Goal: Information Seeking & Learning: Learn about a topic

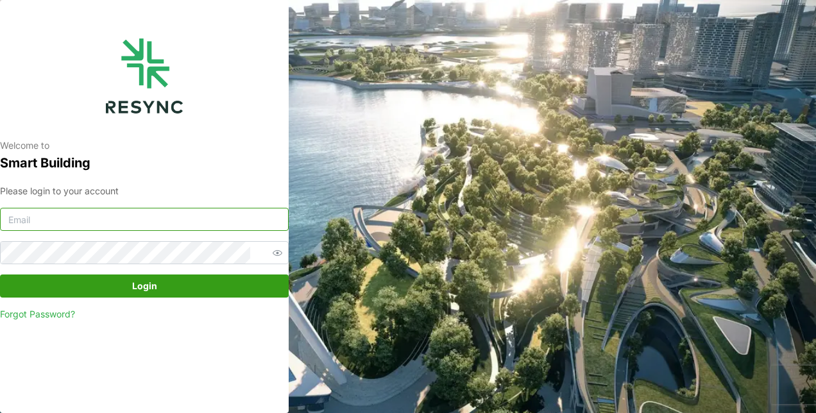
type input "[PERSON_NAME][EMAIL_ADDRESS][DOMAIN_NAME]"
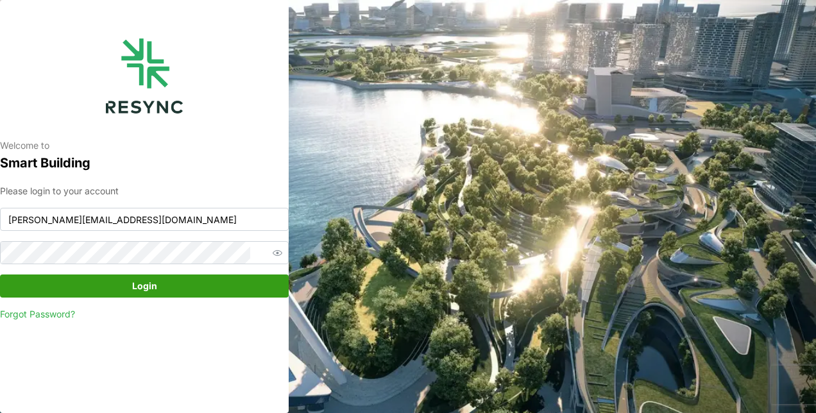
click at [122, 282] on span "Login" at bounding box center [144, 286] width 264 height 22
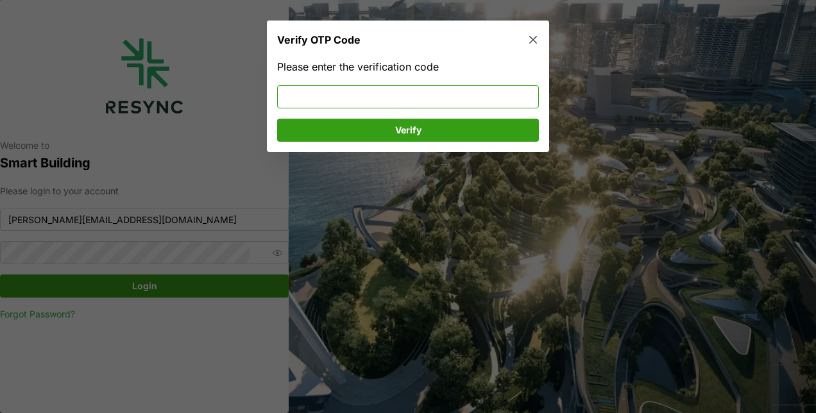
click at [326, 100] on input at bounding box center [408, 96] width 262 height 23
type input "504916"
click at [366, 126] on span "Verify" at bounding box center [407, 130] width 237 height 22
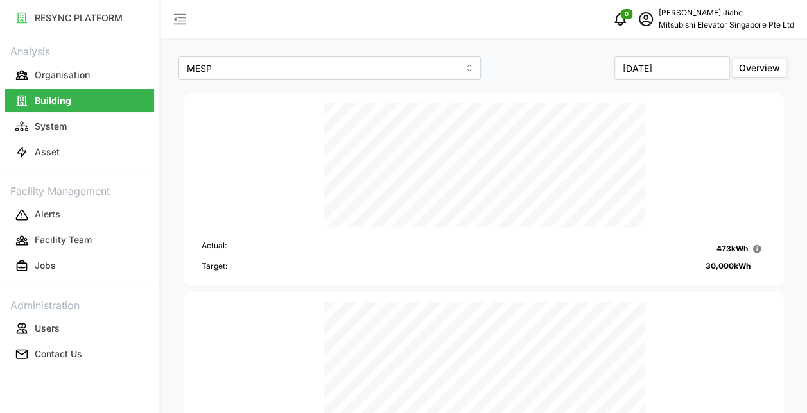
scroll to position [377, 0]
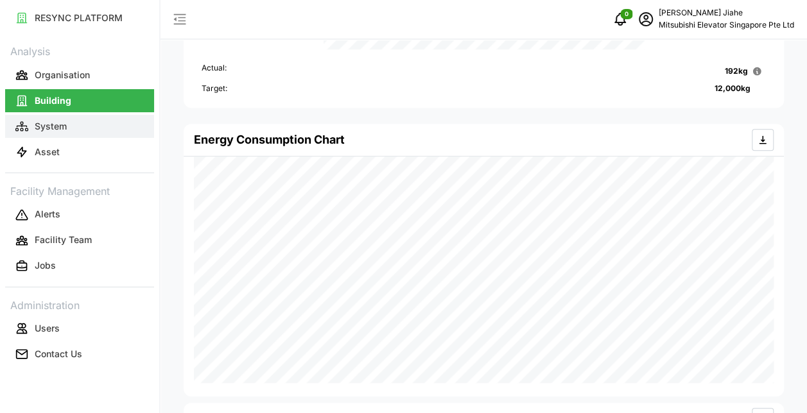
click at [46, 128] on p "System" at bounding box center [51, 126] width 32 height 13
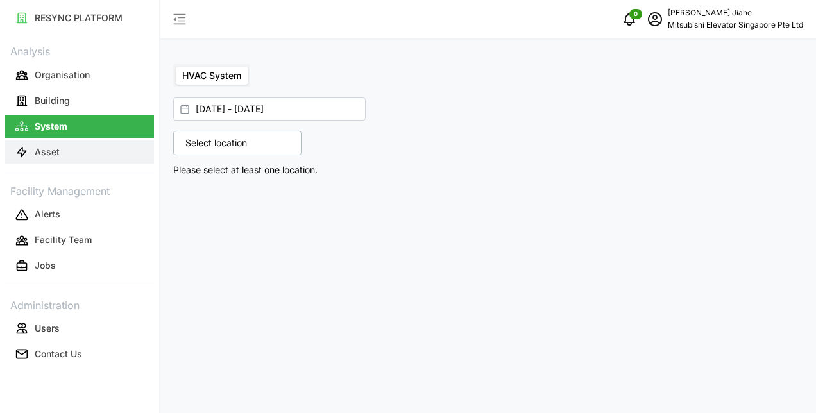
click at [49, 148] on p "Asset" at bounding box center [47, 152] width 25 height 13
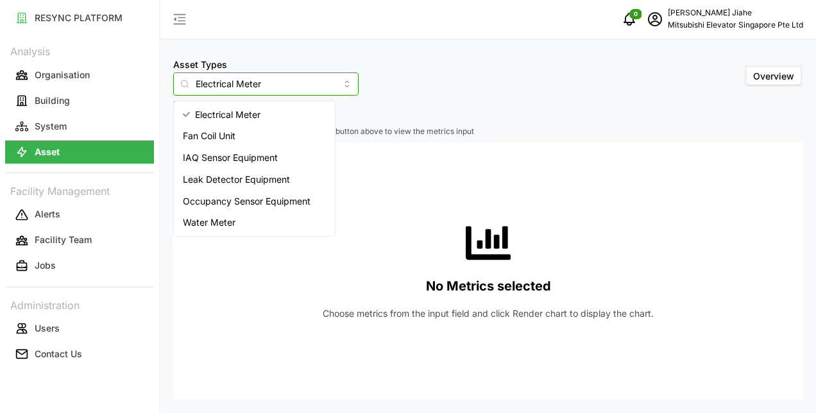
click at [320, 84] on input "Electrical Meter" at bounding box center [265, 84] width 185 height 23
click at [214, 164] on div "IAQ Sensor Equipment" at bounding box center [255, 158] width 156 height 22
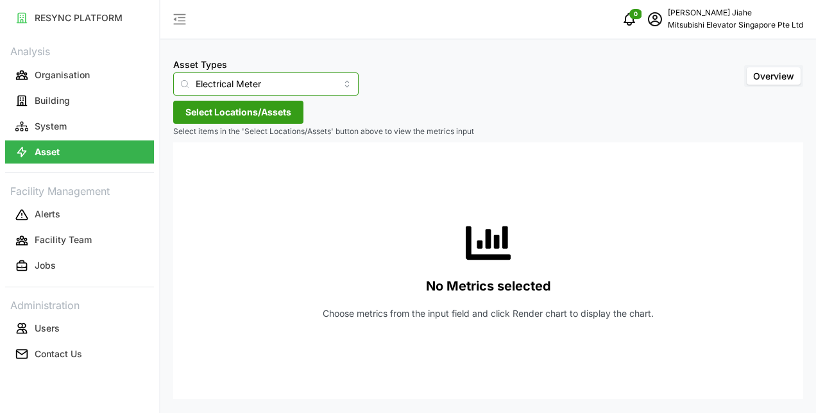
type input "IAQ Sensor Equipment"
click at [241, 118] on span "Select Locations/Assets" at bounding box center [238, 112] width 106 height 22
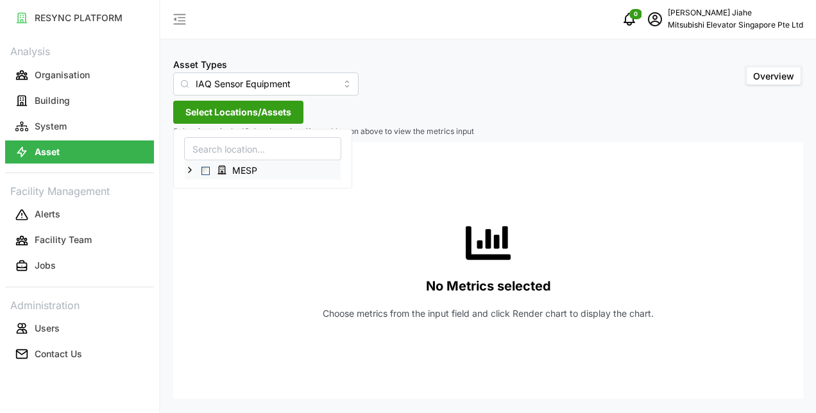
click at [190, 171] on icon at bounding box center [190, 170] width 10 height 10
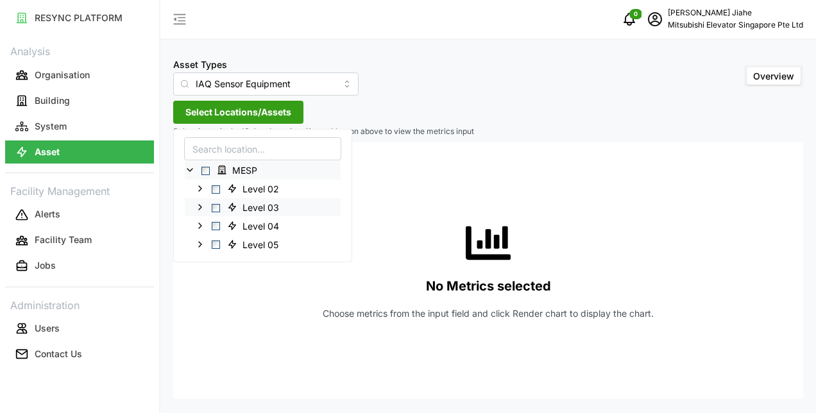
click at [200, 208] on icon at bounding box center [200, 207] width 10 height 10
click at [225, 225] on span "Select IAQ 3-1" at bounding box center [226, 226] width 8 height 8
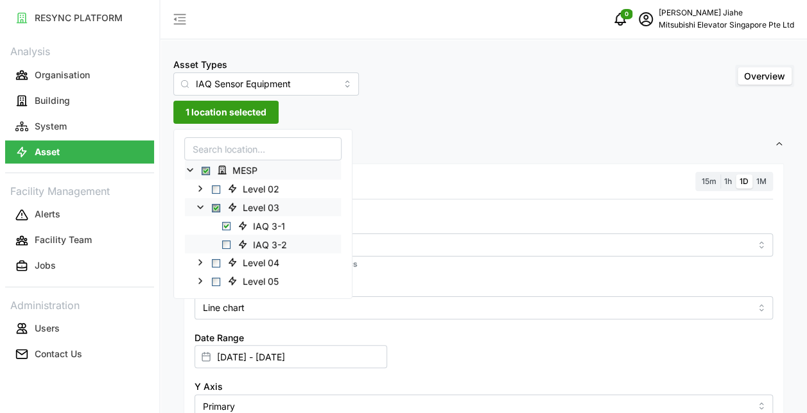
click at [226, 245] on span "Select IAQ 3-2" at bounding box center [226, 245] width 8 height 8
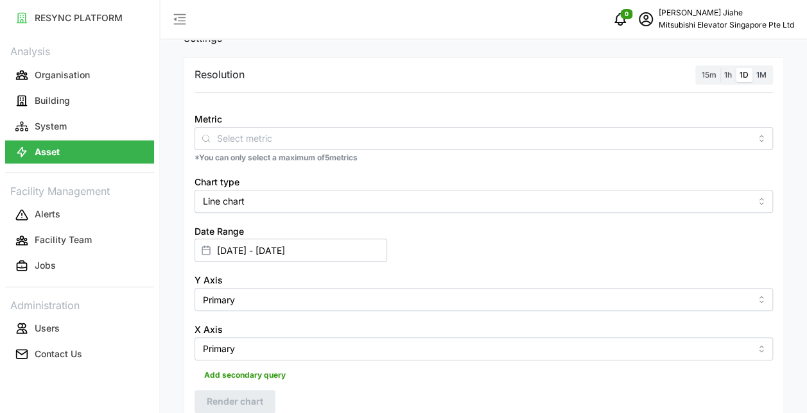
scroll to position [105, 0]
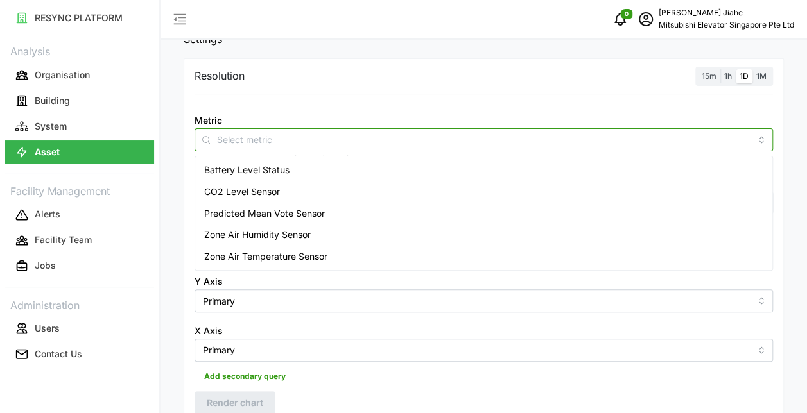
click at [764, 141] on div at bounding box center [483, 139] width 578 height 23
click at [313, 254] on span "Zone Air Temperature Sensor" at bounding box center [265, 257] width 123 height 14
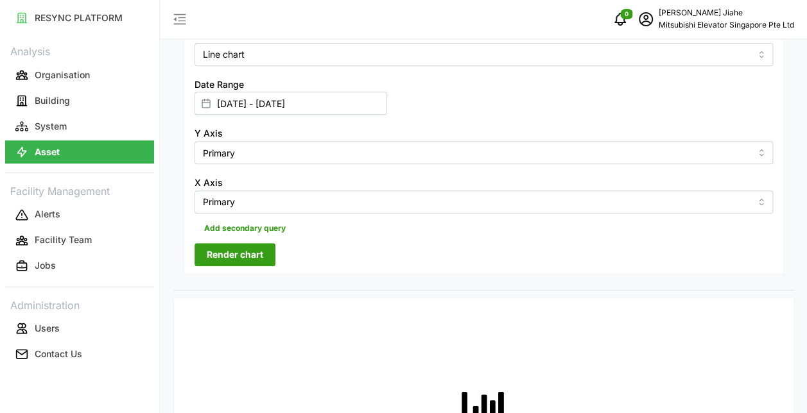
scroll to position [289, 0]
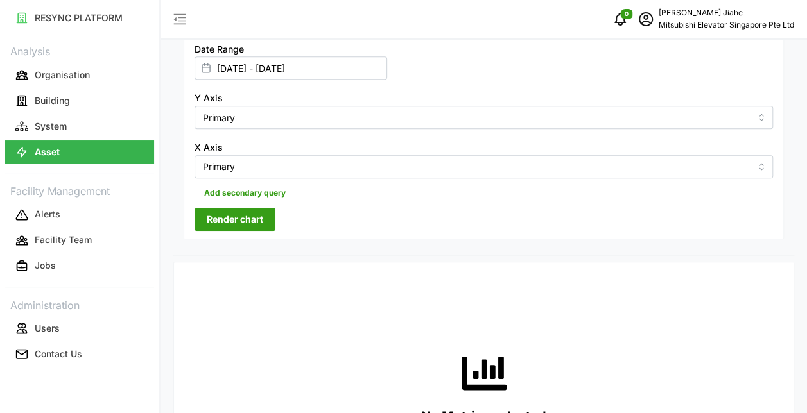
click at [245, 227] on span "Render chart" at bounding box center [235, 220] width 56 height 22
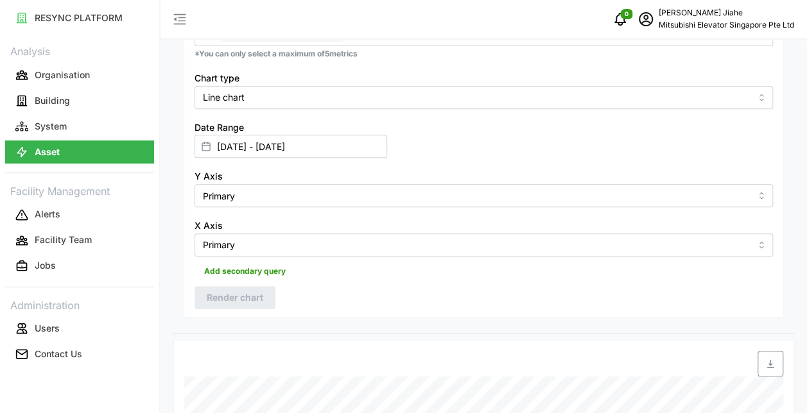
scroll to position [165, 0]
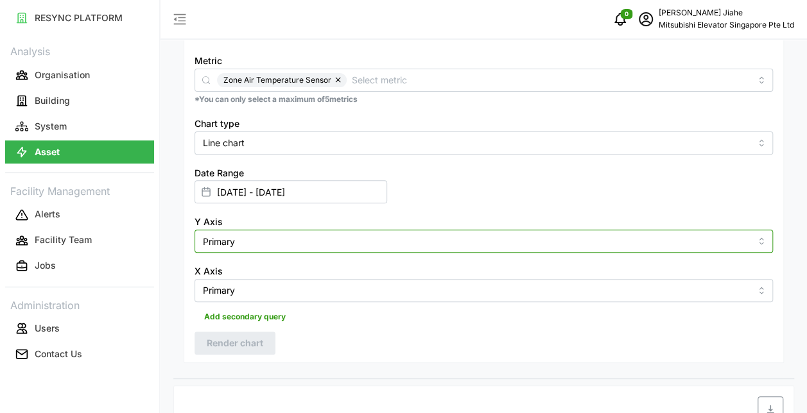
click at [720, 239] on input "Primary" at bounding box center [483, 241] width 578 height 23
click at [760, 245] on input "Primary" at bounding box center [483, 241] width 578 height 23
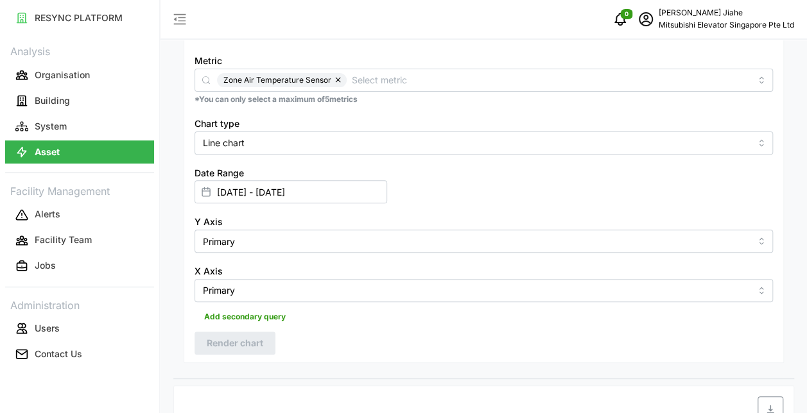
click at [266, 313] on span "Add secondary query" at bounding box center [245, 317] width 82 height 18
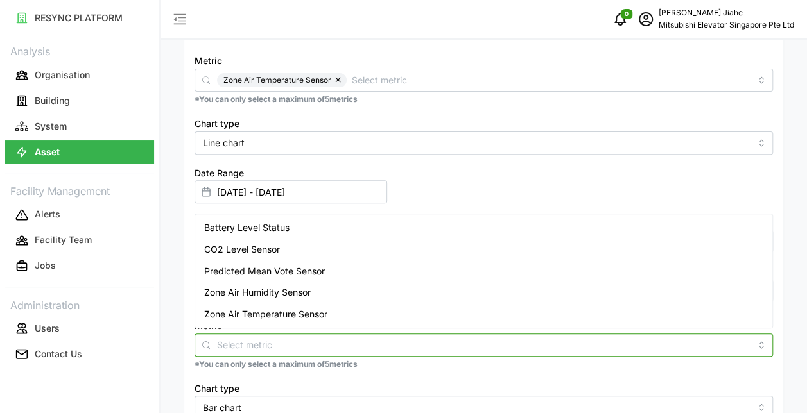
click at [280, 349] on input "Metric" at bounding box center [483, 345] width 533 height 14
click at [249, 254] on span "CO2 Level Sensor" at bounding box center [242, 250] width 76 height 14
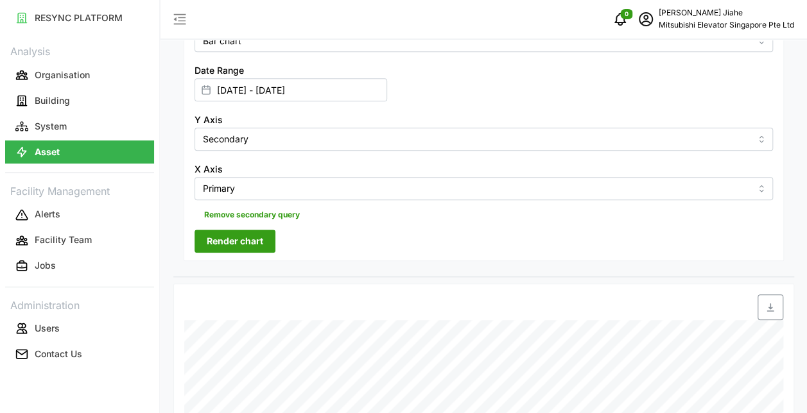
scroll to position [611, 0]
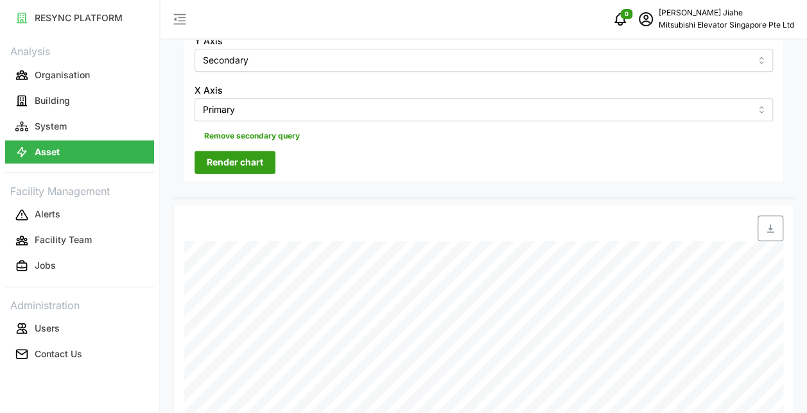
click at [246, 158] on span "Render chart" at bounding box center [235, 162] width 56 height 22
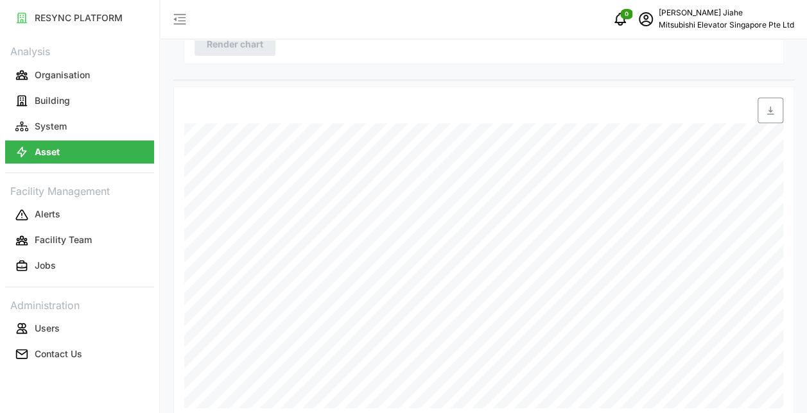
scroll to position [746, 0]
click at [44, 104] on p "Building" at bounding box center [52, 100] width 35 height 13
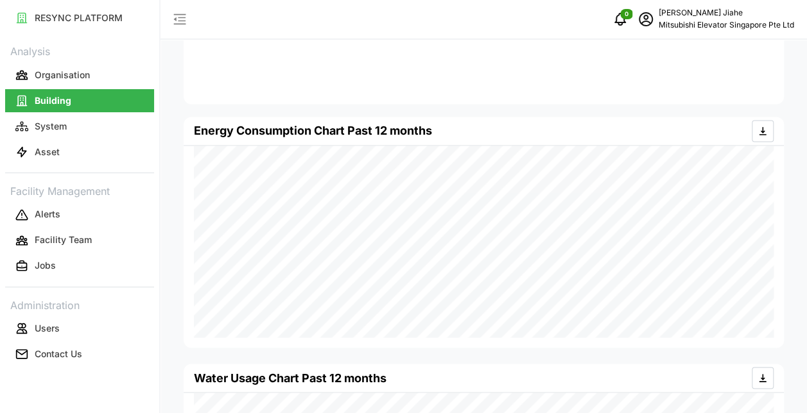
scroll to position [1143, 0]
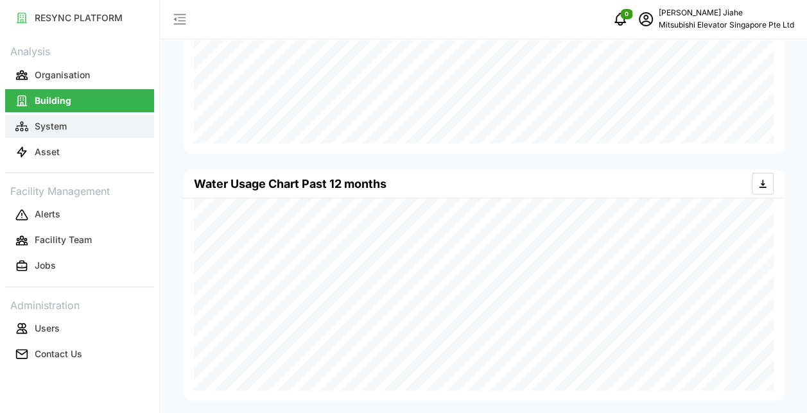
click at [56, 126] on p "System" at bounding box center [51, 126] width 32 height 13
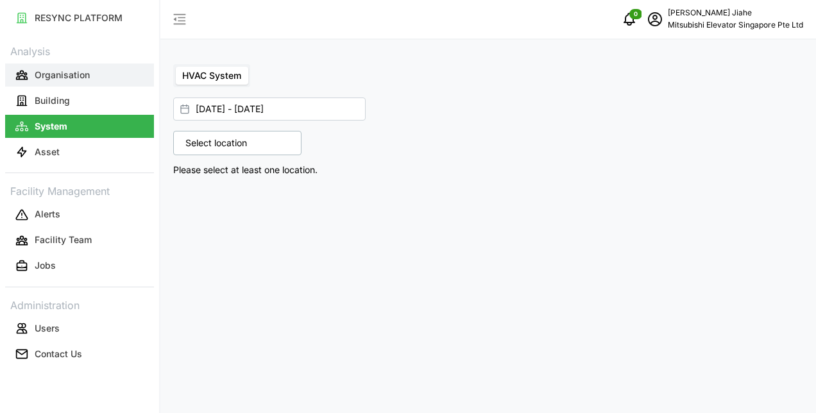
click at [64, 67] on button "Organisation" at bounding box center [79, 75] width 149 height 23
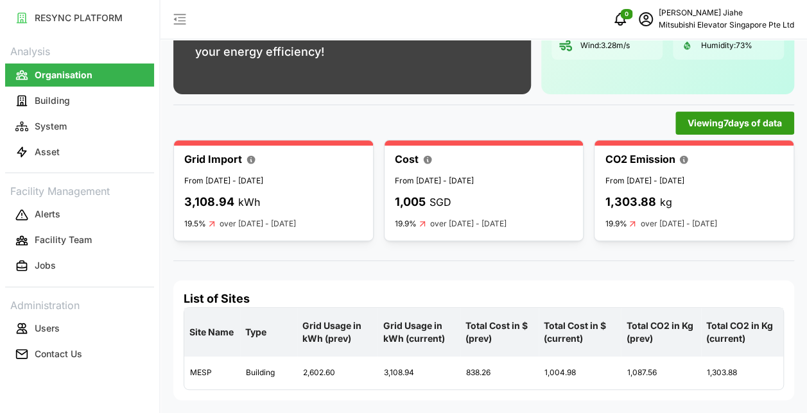
scroll to position [145, 0]
click at [52, 98] on p "Building" at bounding box center [52, 100] width 35 height 13
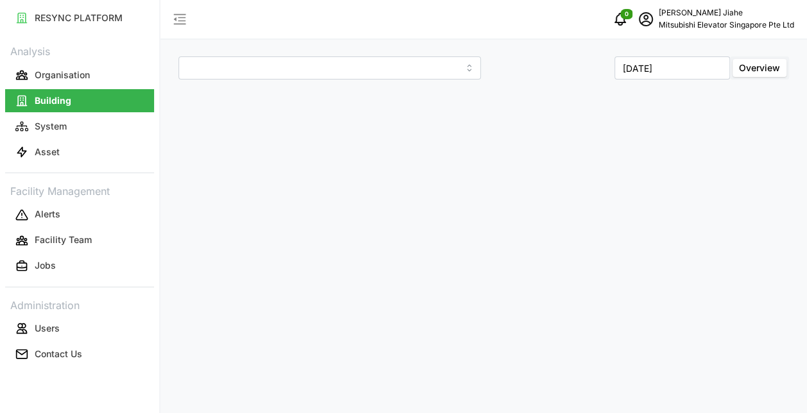
type input "MESP"
click at [51, 122] on p "System" at bounding box center [51, 126] width 32 height 13
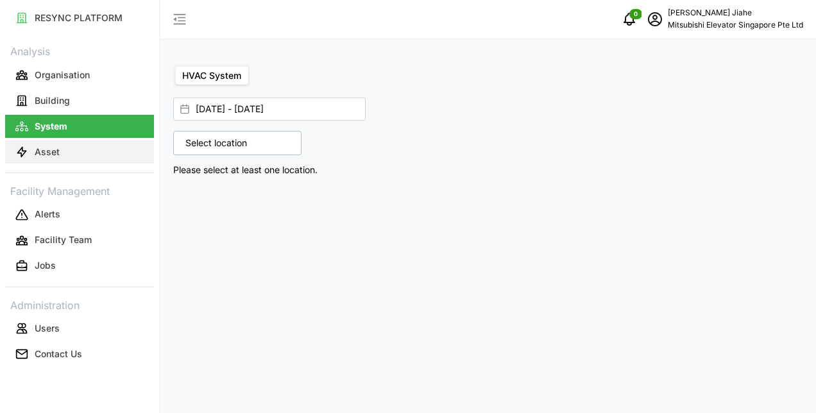
click at [48, 151] on p "Asset" at bounding box center [47, 152] width 25 height 13
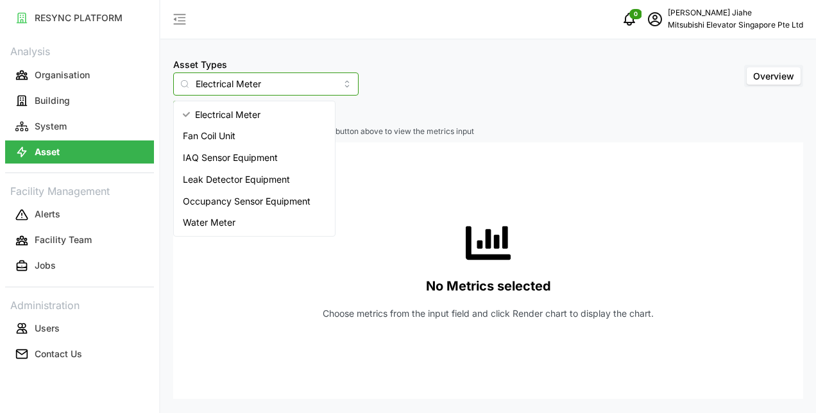
click at [225, 87] on input "Electrical Meter" at bounding box center [265, 84] width 185 height 23
click at [240, 182] on span "Leak Detector Equipment" at bounding box center [236, 180] width 107 height 14
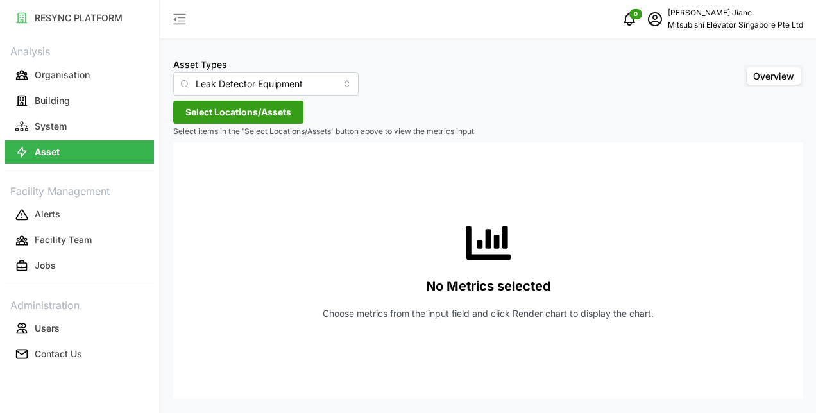
click at [255, 116] on span "Select Locations/Assets" at bounding box center [238, 112] width 106 height 22
click at [205, 169] on span "Select MESP" at bounding box center [206, 171] width 8 height 8
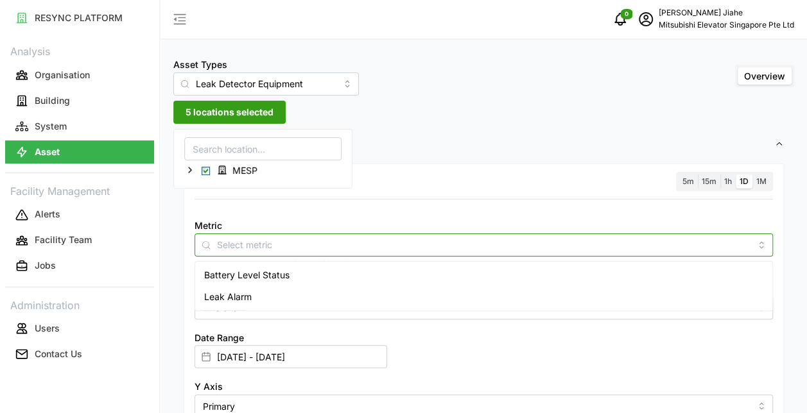
click at [745, 247] on input "Metric" at bounding box center [483, 244] width 533 height 14
click at [560, 292] on div "Leak Alarm" at bounding box center [484, 297] width 572 height 22
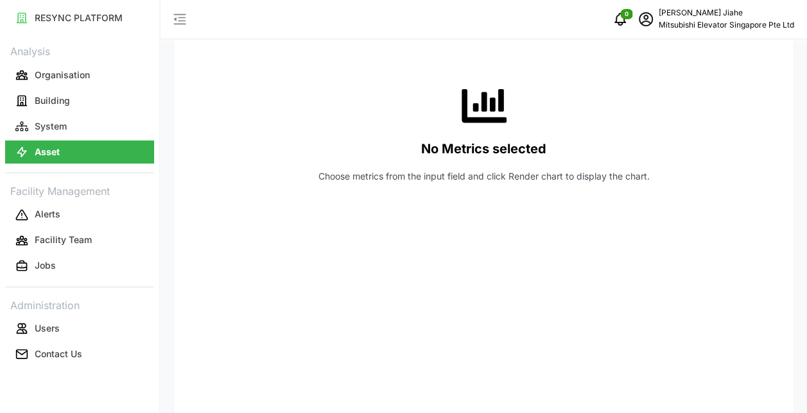
scroll to position [412, 0]
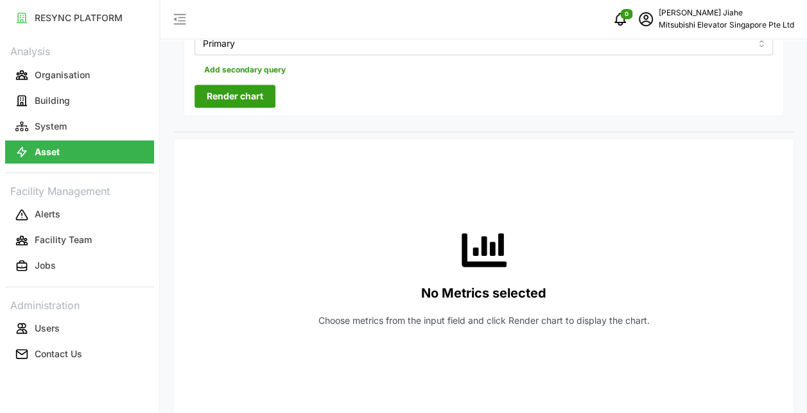
click at [236, 96] on span "Render chart" at bounding box center [235, 96] width 56 height 22
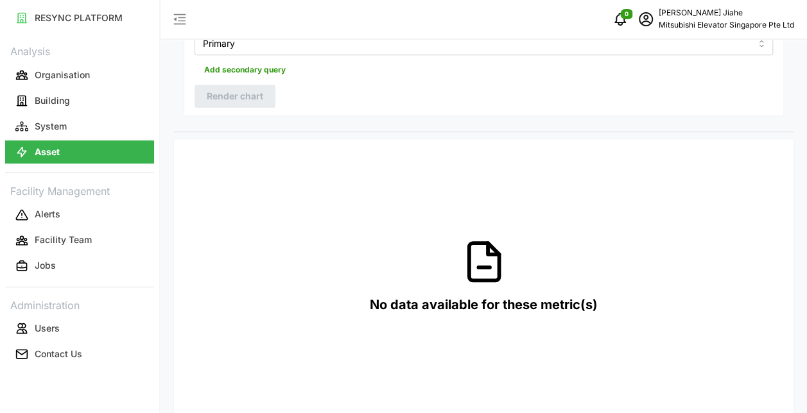
scroll to position [36, 0]
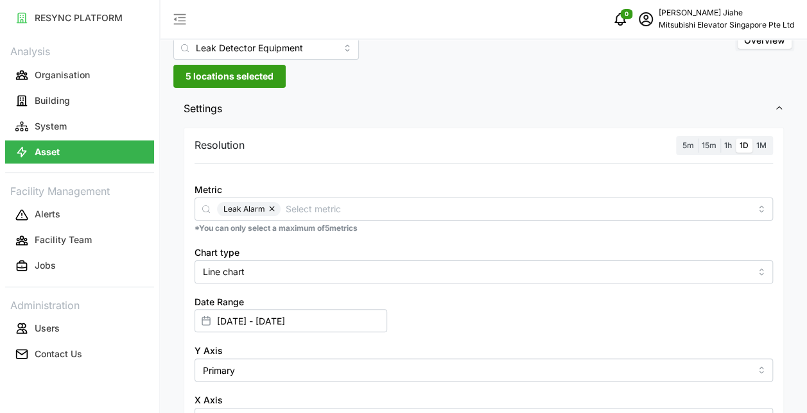
click at [761, 149] on span "1M" at bounding box center [761, 146] width 10 height 10
click at [752, 139] on input "1M" at bounding box center [752, 139] width 0 height 0
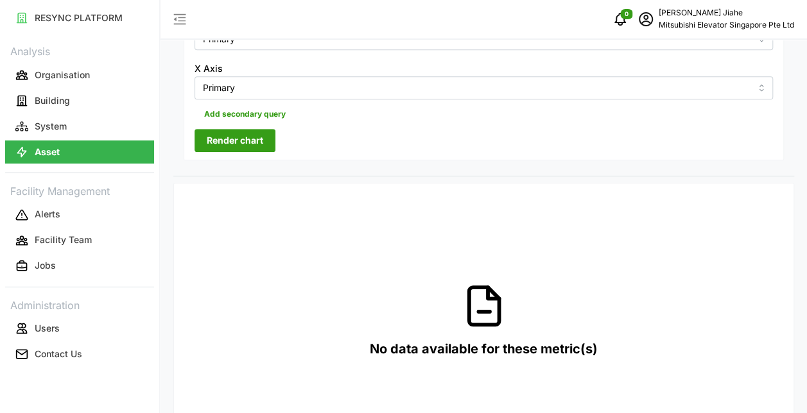
scroll to position [415, 0]
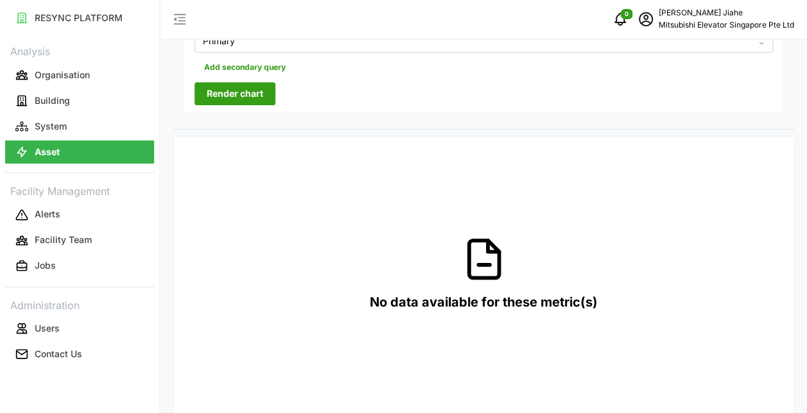
click at [257, 91] on span "Render chart" at bounding box center [235, 94] width 56 height 22
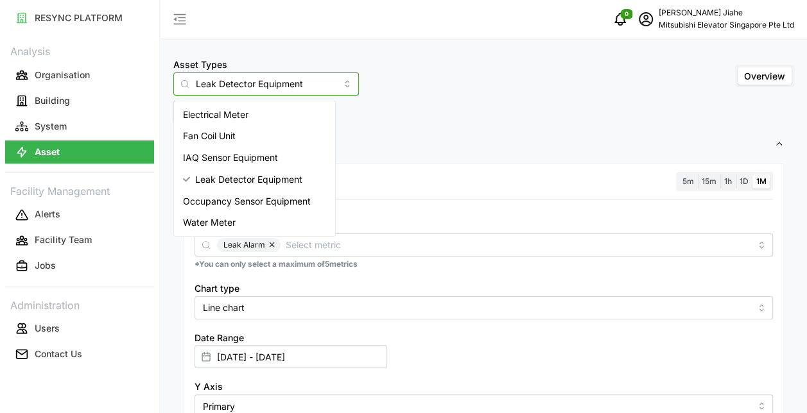
click at [308, 82] on input "Leak Detector Equipment" at bounding box center [265, 84] width 185 height 23
click at [247, 177] on span "Leak Detector Equipment" at bounding box center [248, 180] width 107 height 14
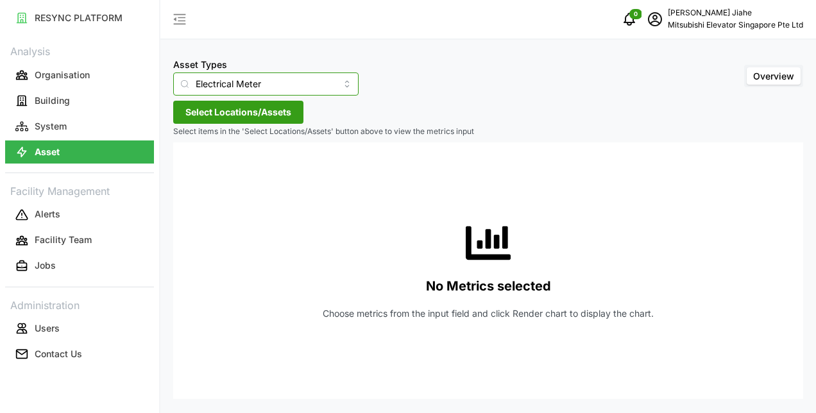
click at [250, 84] on input "Electrical Meter" at bounding box center [265, 84] width 185 height 23
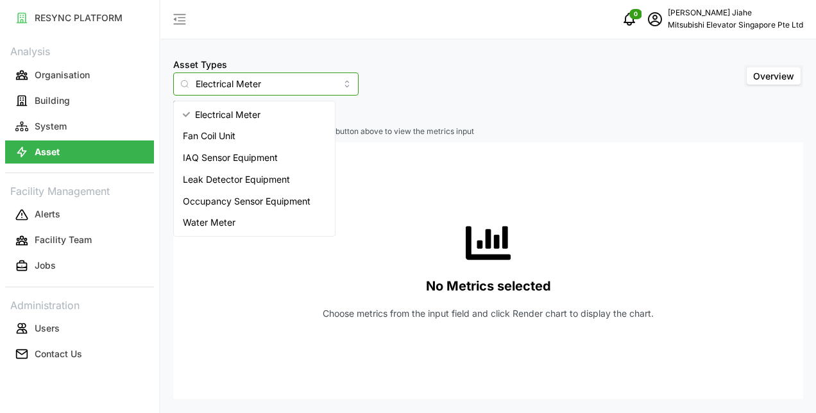
click at [243, 195] on span "Occupancy Sensor Equipment" at bounding box center [247, 201] width 128 height 14
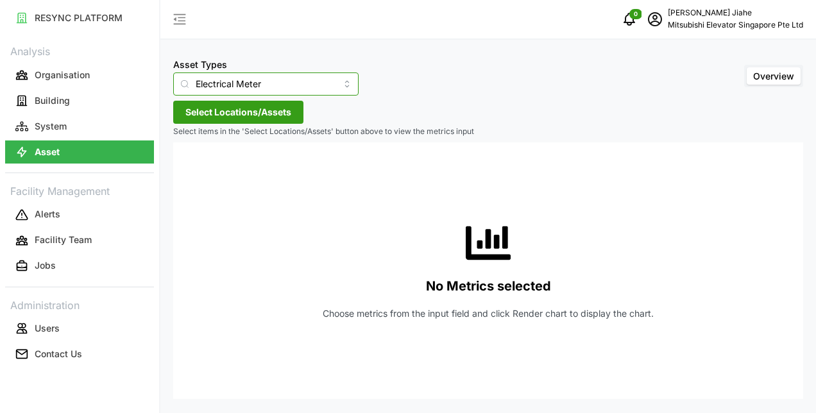
type input "Occupancy Sensor Equipment"
click at [191, 116] on span "Select Locations/Assets" at bounding box center [238, 112] width 106 height 22
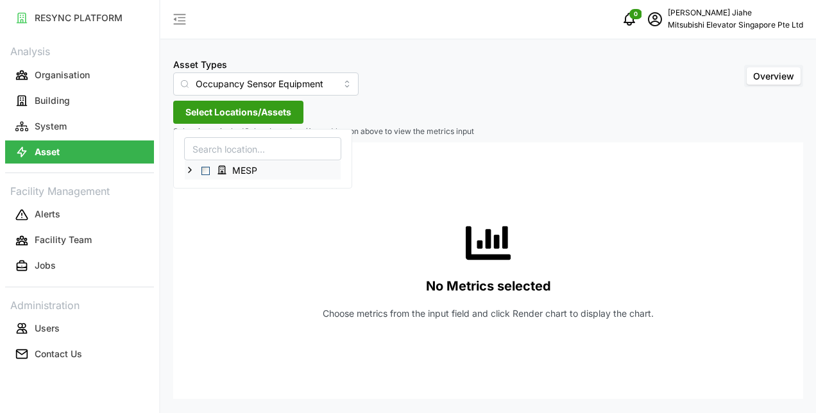
click at [204, 168] on span "Select MESP" at bounding box center [206, 171] width 8 height 8
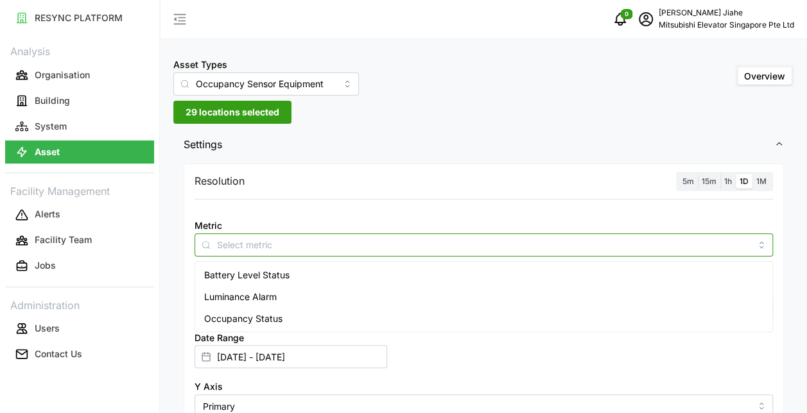
click at [585, 252] on div at bounding box center [483, 245] width 578 height 23
click at [506, 308] on div "Occupancy Status" at bounding box center [484, 319] width 572 height 22
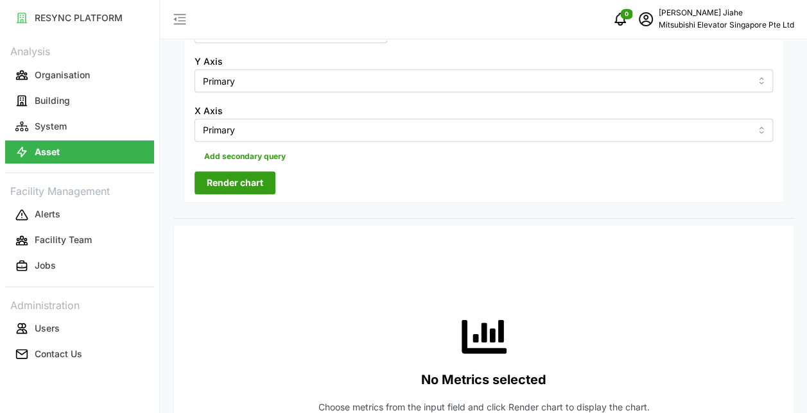
scroll to position [239, 0]
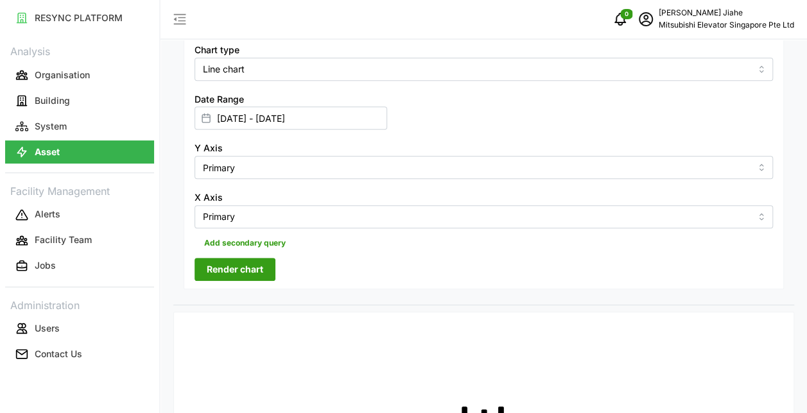
click at [245, 272] on span "Render chart" at bounding box center [235, 270] width 56 height 22
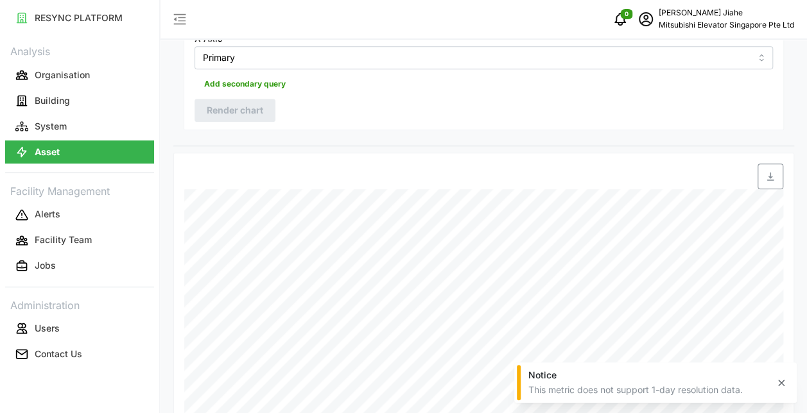
scroll to position [452, 0]
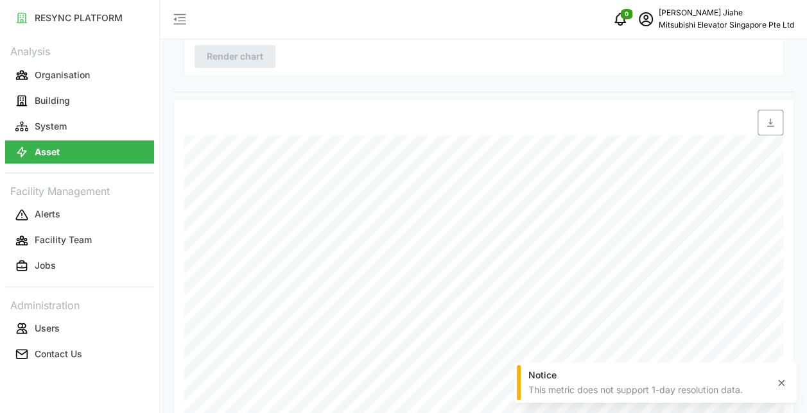
click at [784, 384] on icon "button" at bounding box center [781, 383] width 10 height 10
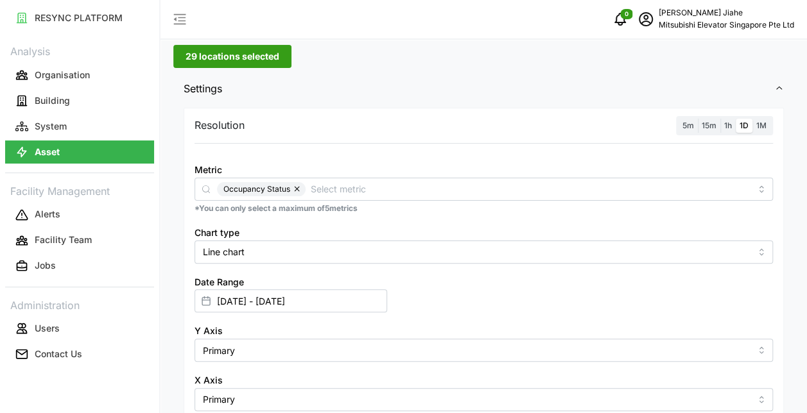
scroll to position [0, 0]
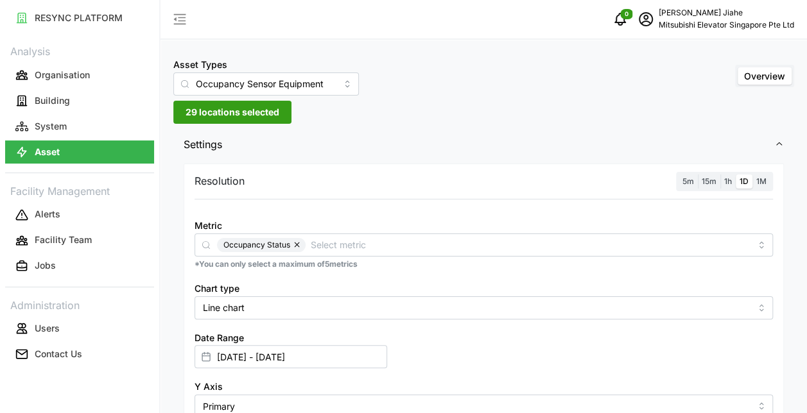
click at [765, 180] on span "1M" at bounding box center [761, 182] width 10 height 10
click at [752, 175] on input "1M" at bounding box center [752, 175] width 0 height 0
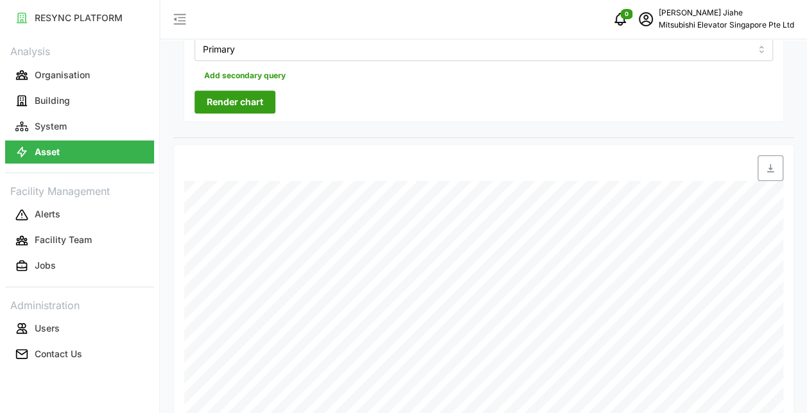
scroll to position [406, 0]
click at [228, 103] on span "Render chart" at bounding box center [235, 103] width 56 height 22
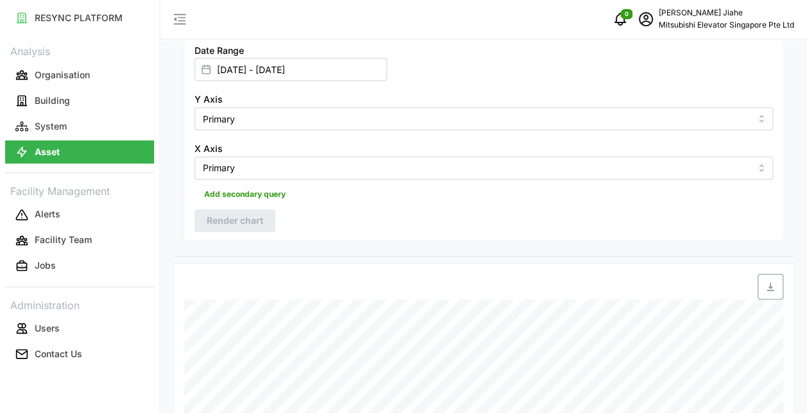
scroll to position [290, 0]
click at [257, 189] on span "Add secondary query" at bounding box center [245, 192] width 82 height 18
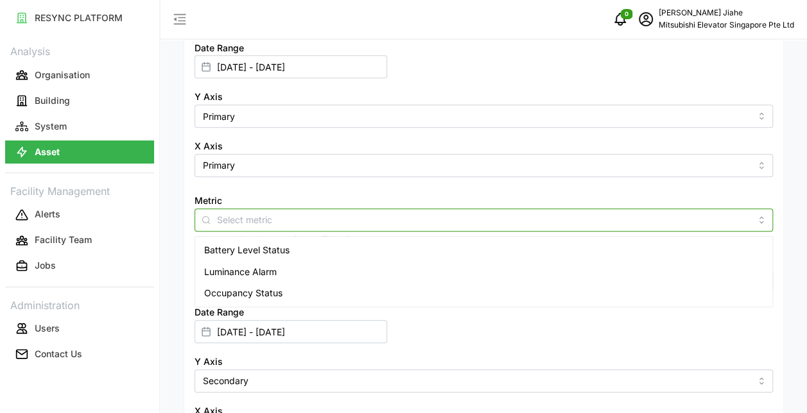
click at [231, 218] on input "Metric" at bounding box center [483, 219] width 533 height 14
click at [241, 266] on span "Luminance Alarm" at bounding box center [240, 272] width 73 height 14
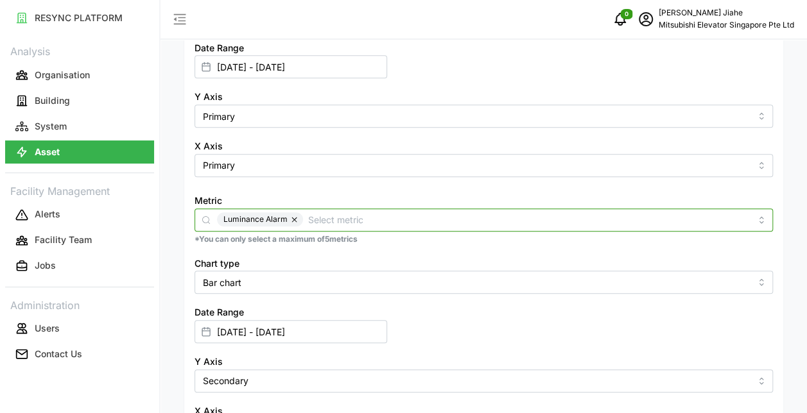
scroll to position [633, 0]
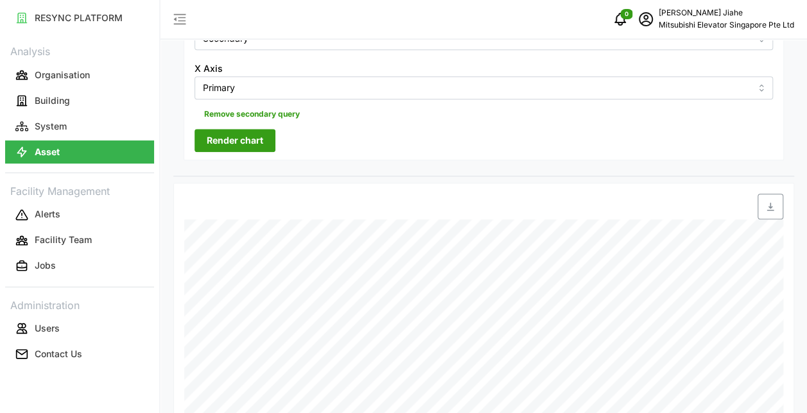
click at [226, 134] on span "Render chart" at bounding box center [235, 141] width 56 height 22
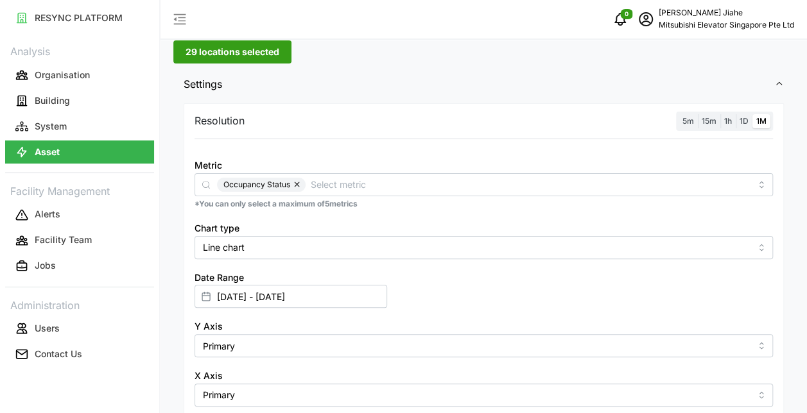
scroll to position [0, 0]
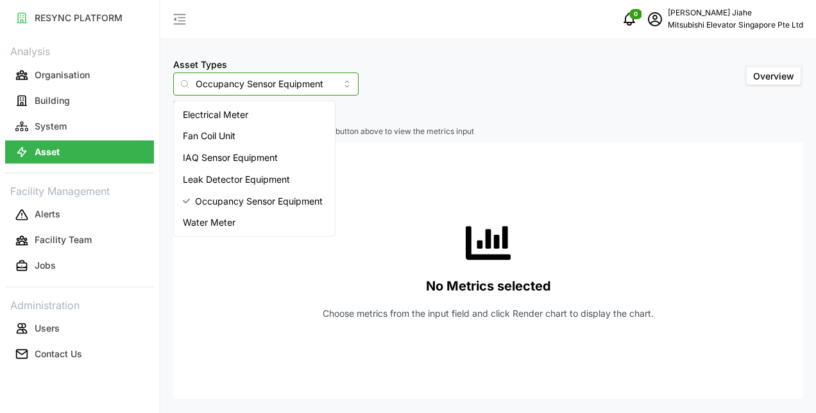
click at [223, 83] on input "Occupancy Sensor Equipment" at bounding box center [265, 84] width 185 height 23
click at [232, 127] on div "Fan Coil Unit" at bounding box center [255, 136] width 156 height 22
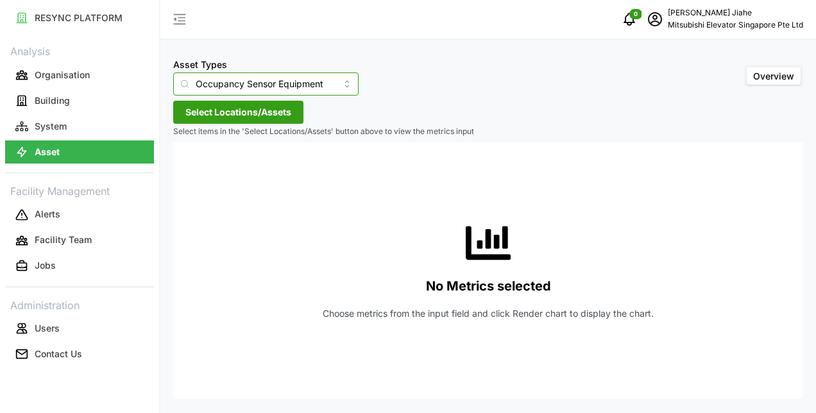
type input "Fan Coil Unit"
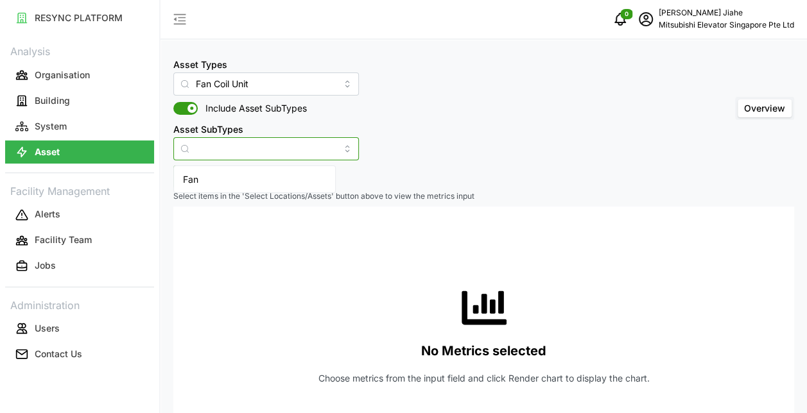
click at [268, 155] on input "Asset SubTypes" at bounding box center [265, 148] width 185 height 23
click at [325, 149] on input "Asset SubTypes" at bounding box center [265, 148] width 185 height 23
click at [282, 173] on div "Fan" at bounding box center [255, 180] width 156 height 22
type input "Fan"
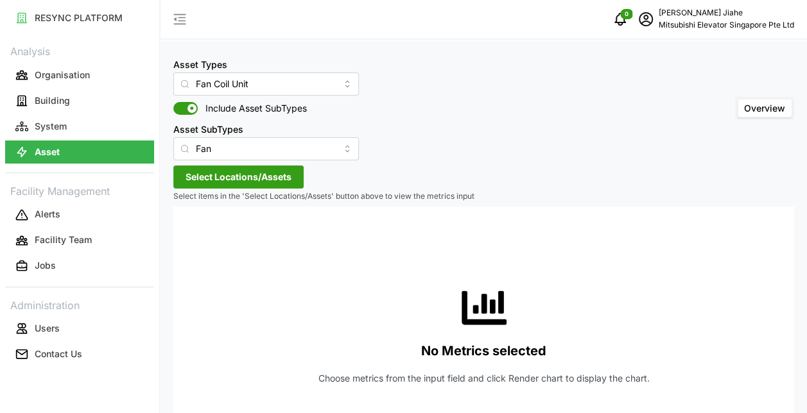
click at [262, 185] on span "Select Locations/Assets" at bounding box center [238, 177] width 106 height 22
click at [205, 235] on span "Select MESP" at bounding box center [206, 236] width 8 height 8
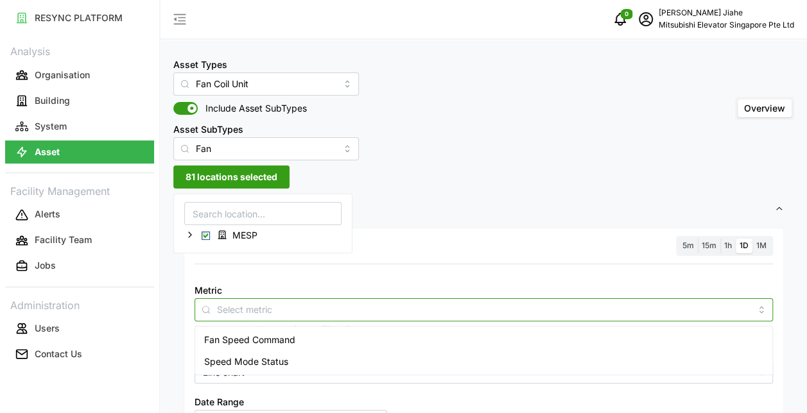
click at [259, 311] on input "Metric" at bounding box center [483, 309] width 533 height 14
click at [248, 361] on span "Speed Mode Status" at bounding box center [246, 362] width 84 height 14
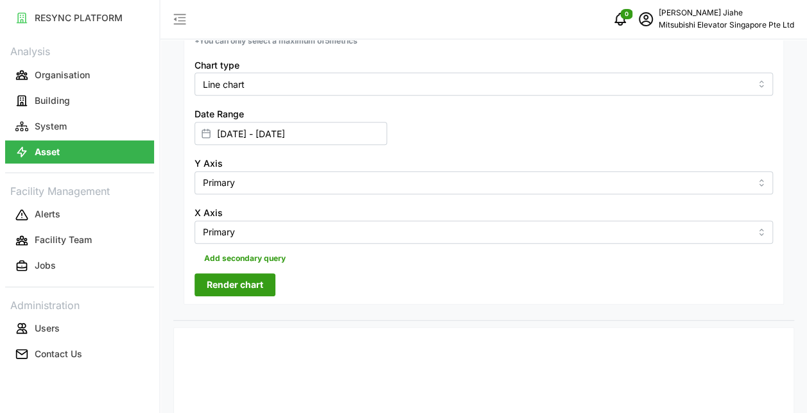
scroll to position [291, 0]
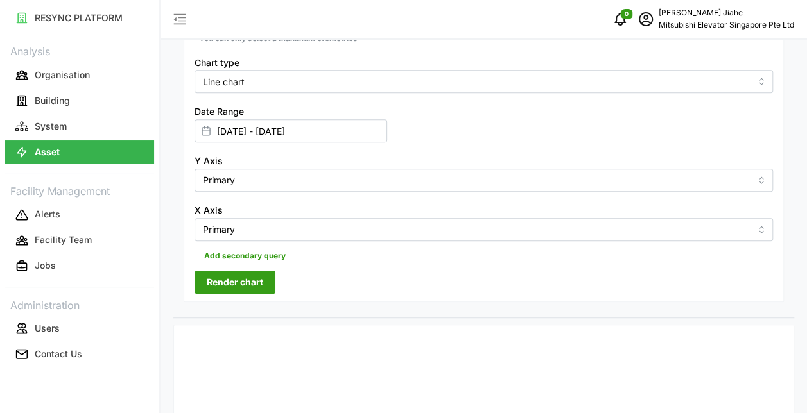
click at [224, 289] on span "Render chart" at bounding box center [235, 282] width 56 height 22
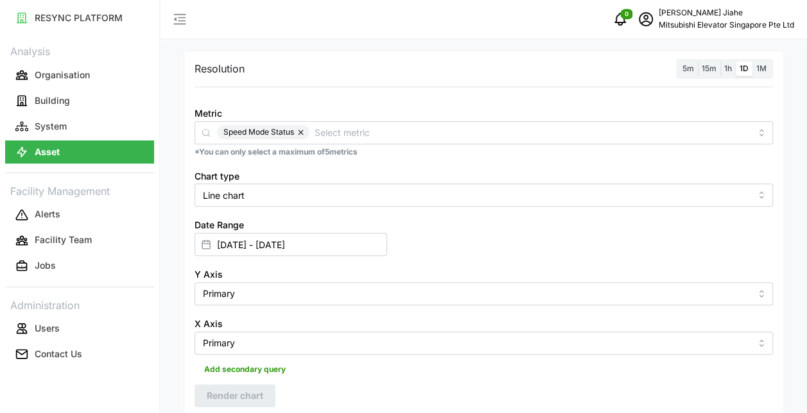
scroll to position [117, 0]
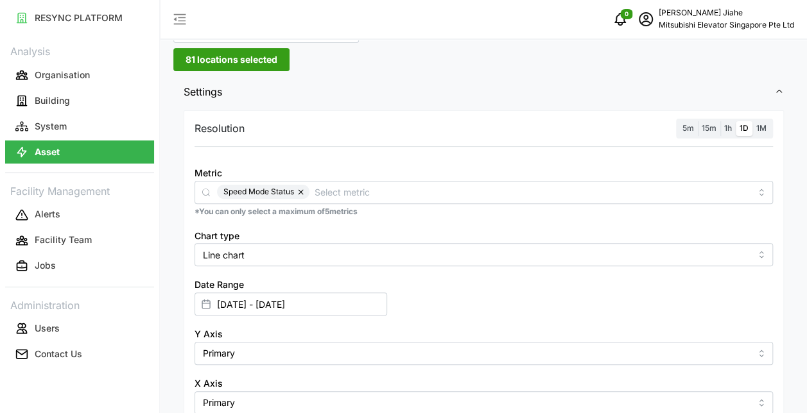
click at [765, 128] on span "1M" at bounding box center [761, 128] width 10 height 10
click at [752, 121] on input "1M" at bounding box center [752, 121] width 0 height 0
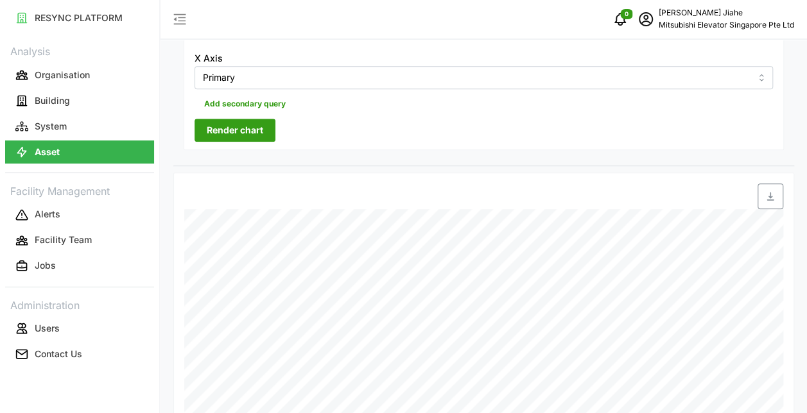
scroll to position [445, 0]
click at [248, 123] on span "Render chart" at bounding box center [235, 128] width 56 height 22
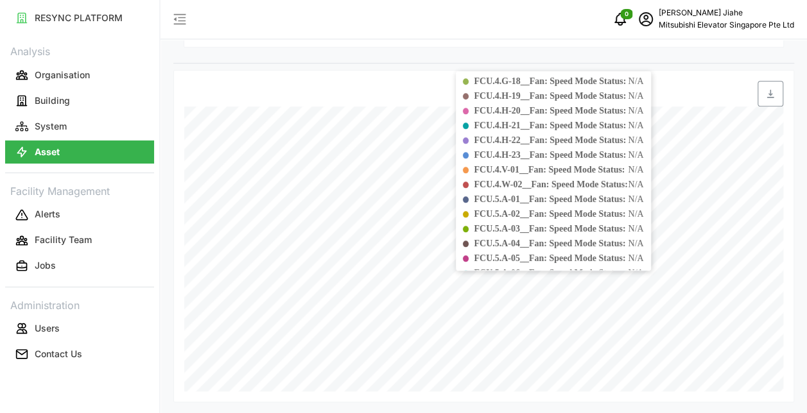
scroll to position [1009, 0]
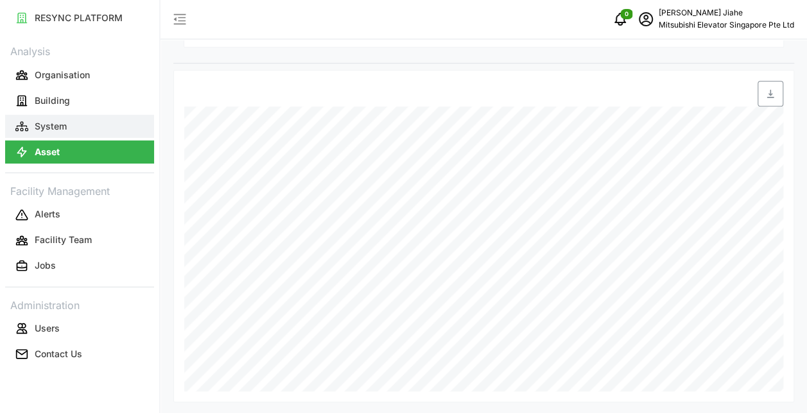
click at [130, 123] on button "System" at bounding box center [79, 126] width 149 height 23
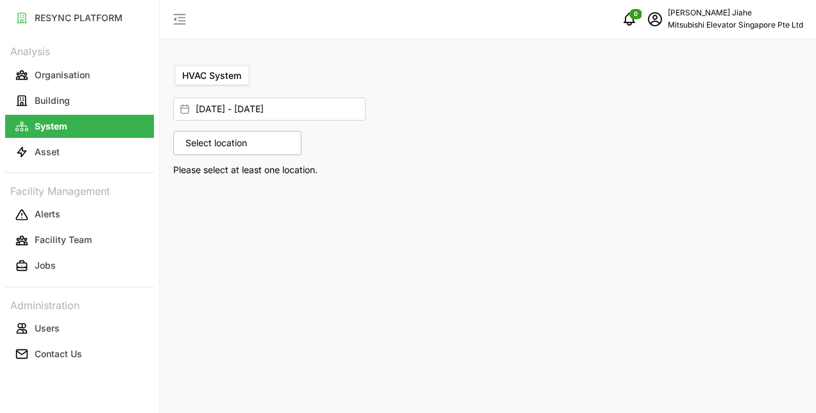
click at [232, 74] on span "HVAC System" at bounding box center [211, 75] width 59 height 11
click at [176, 67] on input "HVAC System" at bounding box center [176, 67] width 0 height 0
click at [181, 23] on icon "button" at bounding box center [179, 19] width 15 height 15
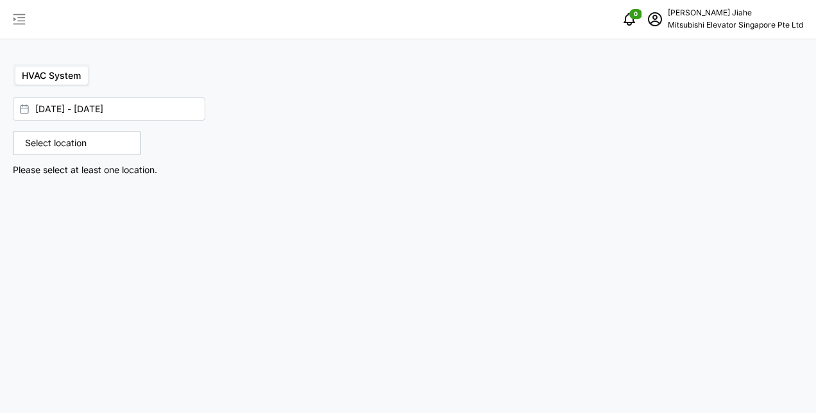
click at [19, 19] on icon "button" at bounding box center [19, 19] width 15 height 15
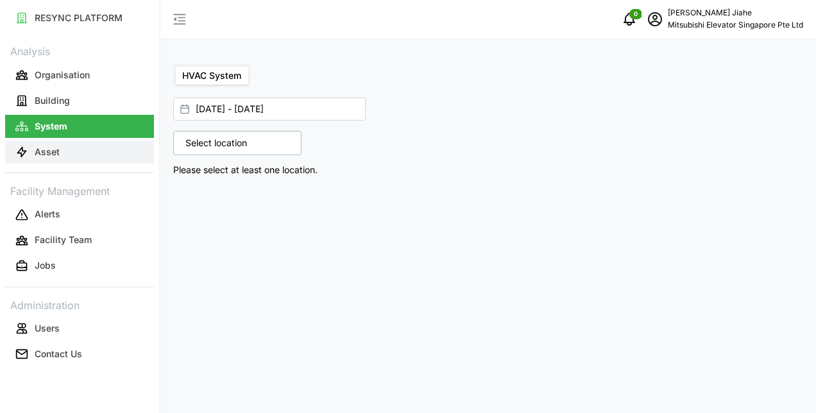
click at [46, 155] on p "Asset" at bounding box center [47, 152] width 25 height 13
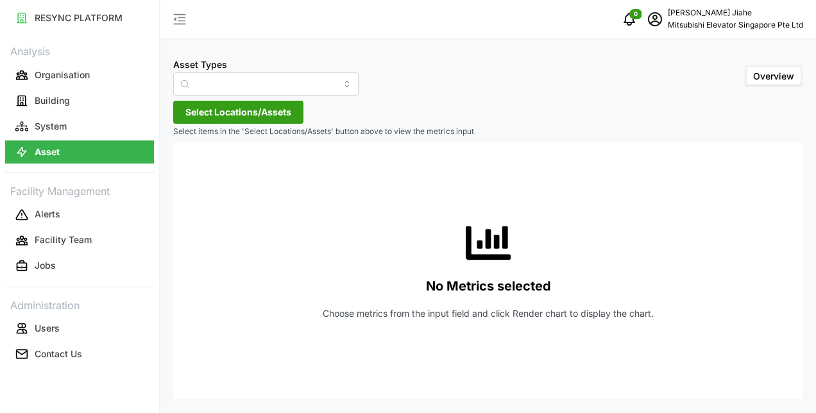
type input "Electrical Meter"
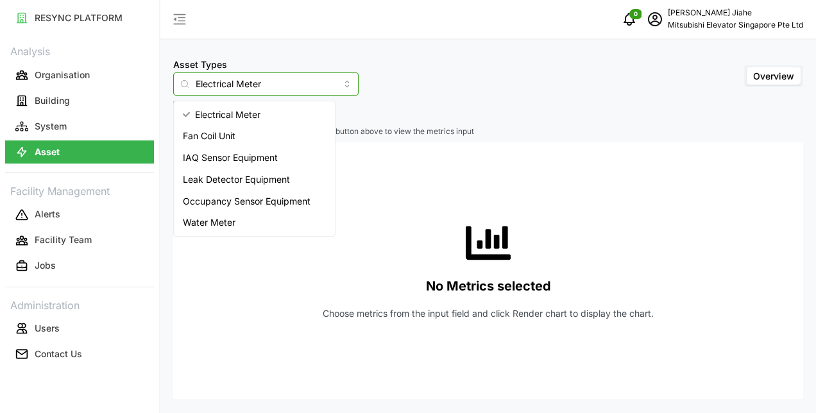
click at [284, 85] on input "Electrical Meter" at bounding box center [265, 84] width 185 height 23
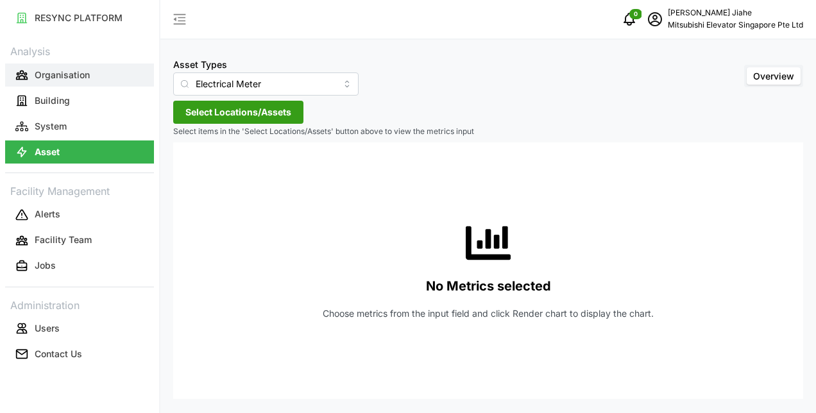
click at [101, 77] on button "Organisation" at bounding box center [79, 75] width 149 height 23
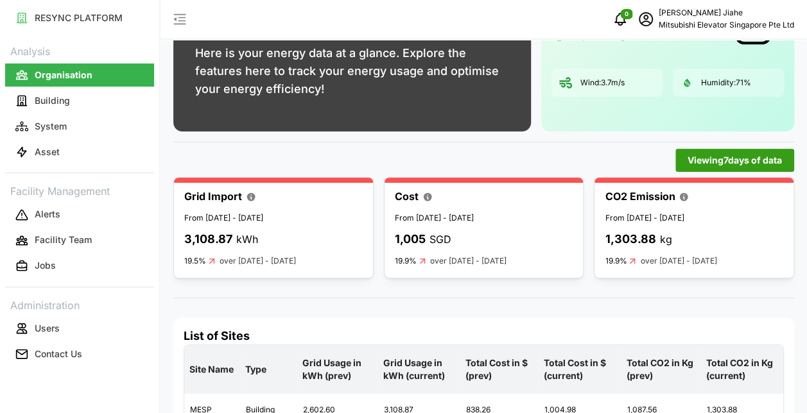
scroll to position [101, 0]
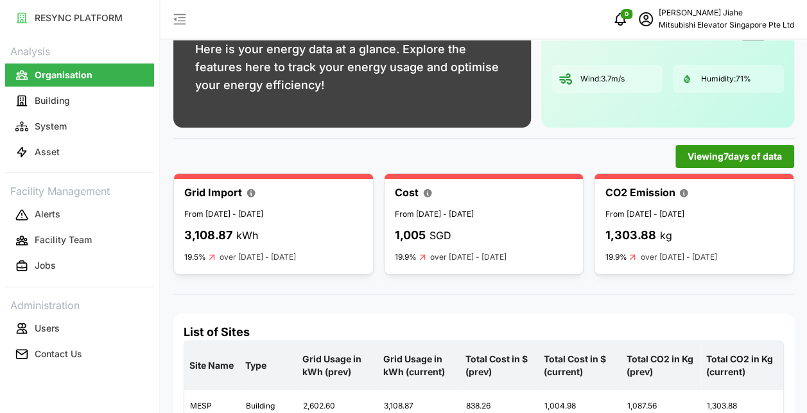
click at [711, 158] on span "Viewing 7 days of data" at bounding box center [734, 157] width 94 height 22
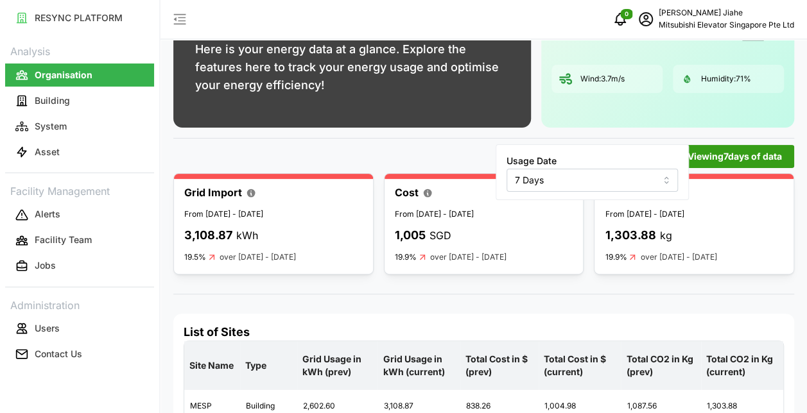
click at [642, 178] on input "7 Days" at bounding box center [591, 180] width 171 height 23
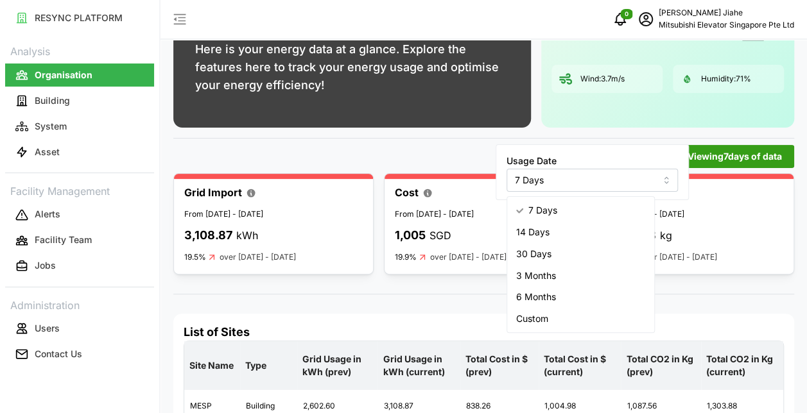
click at [584, 248] on div "30 Days" at bounding box center [581, 254] width 142 height 22
type input "30 Days"
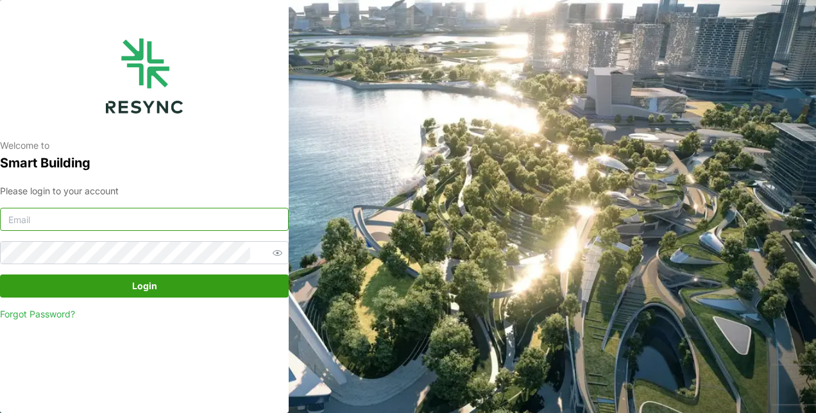
type input "[PERSON_NAME][EMAIL_ADDRESS][DOMAIN_NAME]"
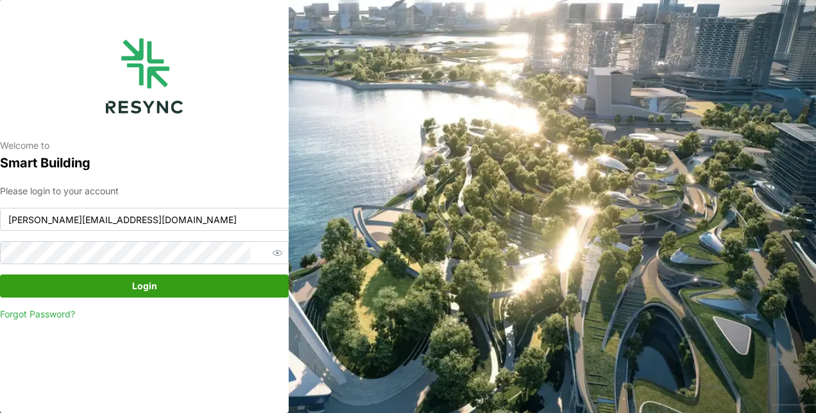
click at [189, 286] on span "Login" at bounding box center [144, 286] width 264 height 22
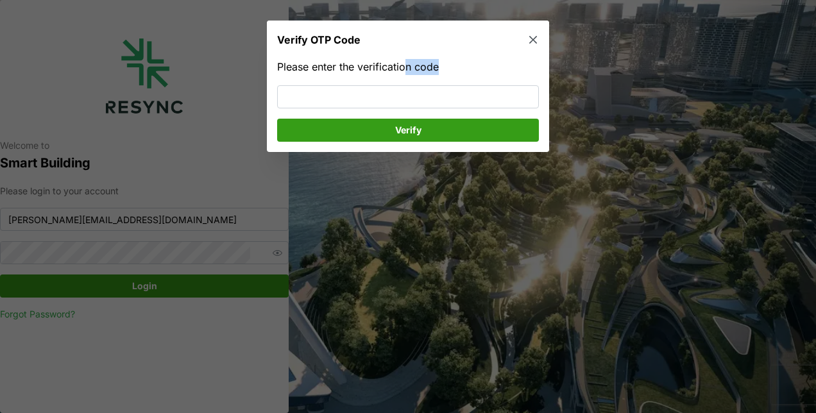
drag, startPoint x: 405, startPoint y: 63, endPoint x: 347, endPoint y: 83, distance: 61.9
click at [347, 83] on div "Please enter the verification code Verify" at bounding box center [408, 100] width 262 height 83
click at [313, 99] on input at bounding box center [408, 96] width 262 height 23
type input "715147"
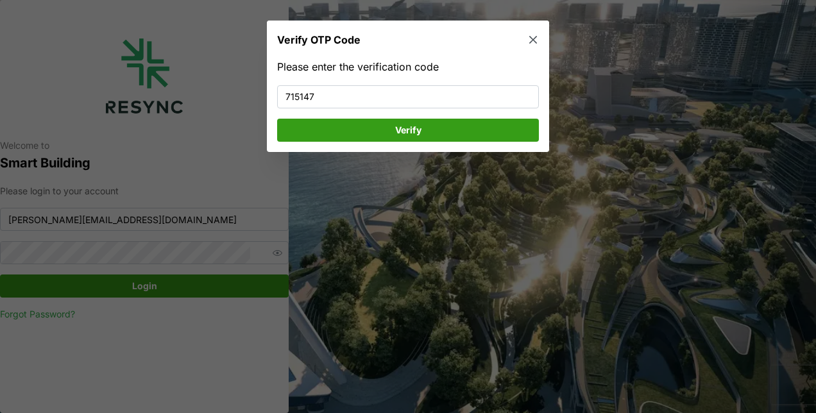
click at [353, 125] on span "Verify" at bounding box center [407, 130] width 237 height 22
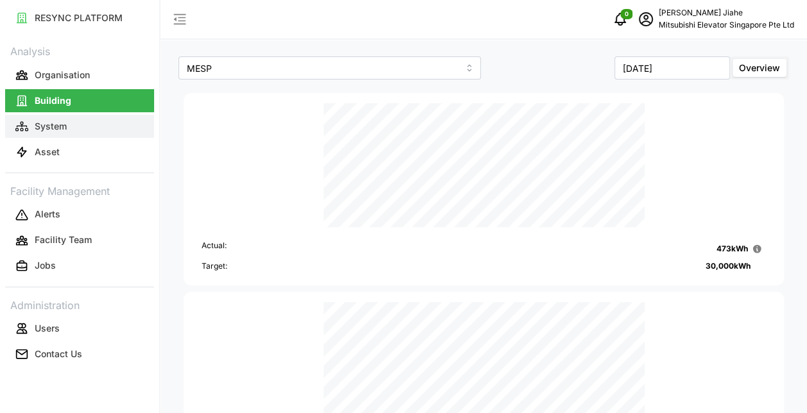
click at [54, 122] on p "System" at bounding box center [51, 126] width 32 height 13
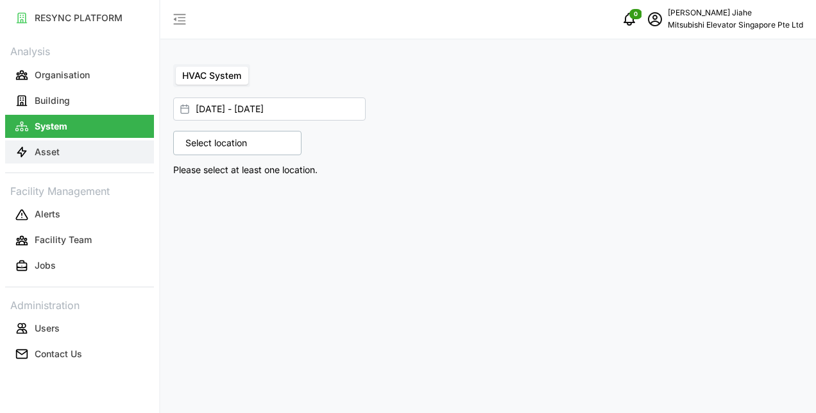
click at [51, 142] on button "Asset" at bounding box center [79, 152] width 149 height 23
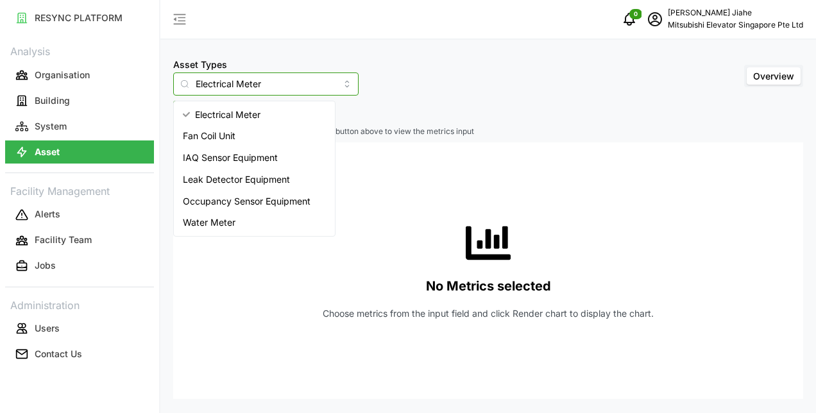
click at [303, 80] on input "Electrical Meter" at bounding box center [265, 84] width 185 height 23
click at [272, 199] on span "Occupancy Sensor Equipment" at bounding box center [247, 201] width 128 height 14
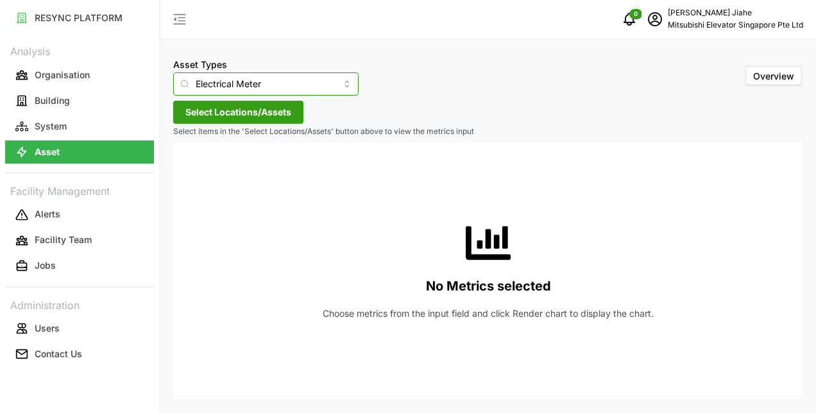
type input "Occupancy Sensor Equipment"
click at [231, 117] on span "Select Locations/Assets" at bounding box center [238, 112] width 106 height 22
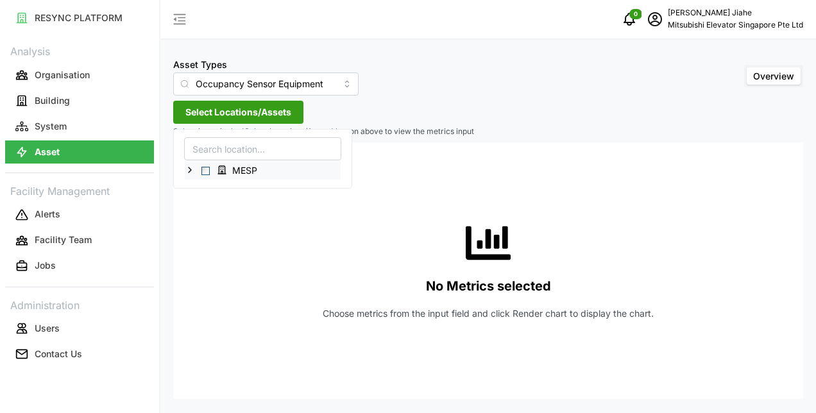
click at [206, 169] on span "Select MESP" at bounding box center [206, 171] width 8 height 8
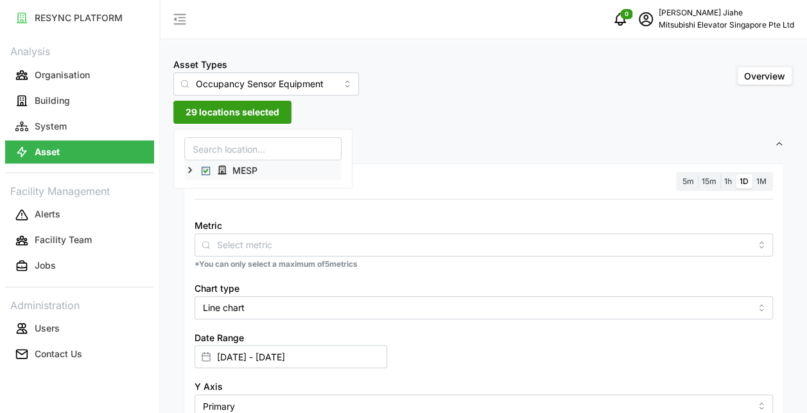
click at [187, 169] on icon at bounding box center [190, 170] width 10 height 10
click at [705, 178] on span "15m" at bounding box center [709, 182] width 15 height 10
click at [698, 175] on input "15m" at bounding box center [698, 175] width 0 height 0
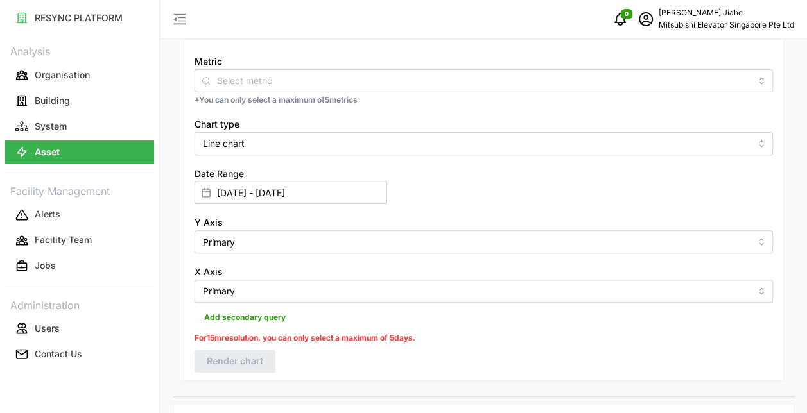
scroll to position [88, 0]
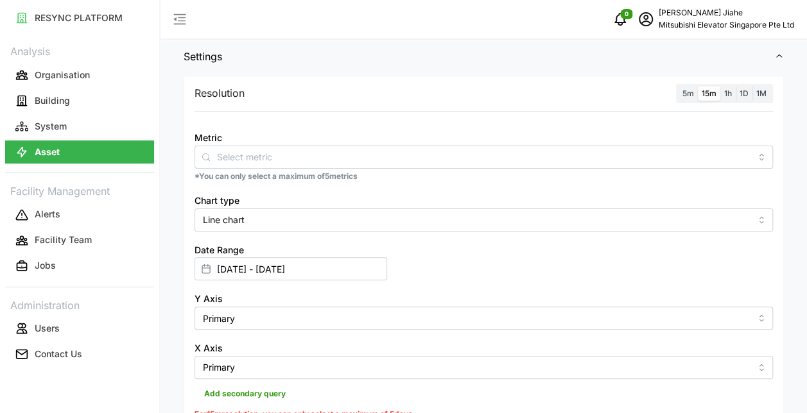
click at [729, 91] on span "1h" at bounding box center [728, 94] width 8 height 10
click at [720, 87] on input "1h" at bounding box center [720, 87] width 0 height 0
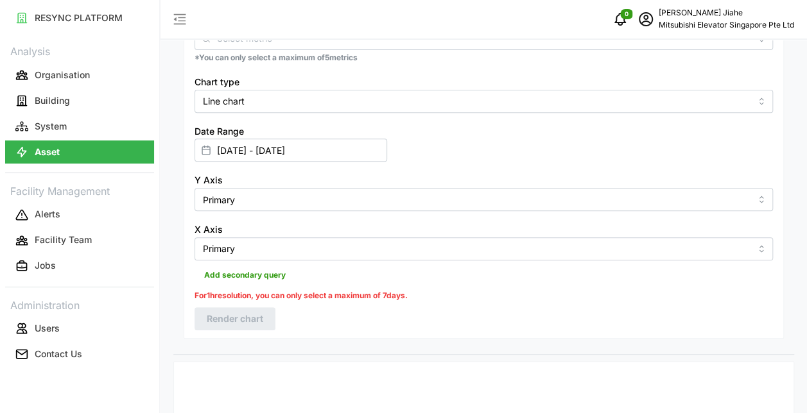
scroll to position [205, 0]
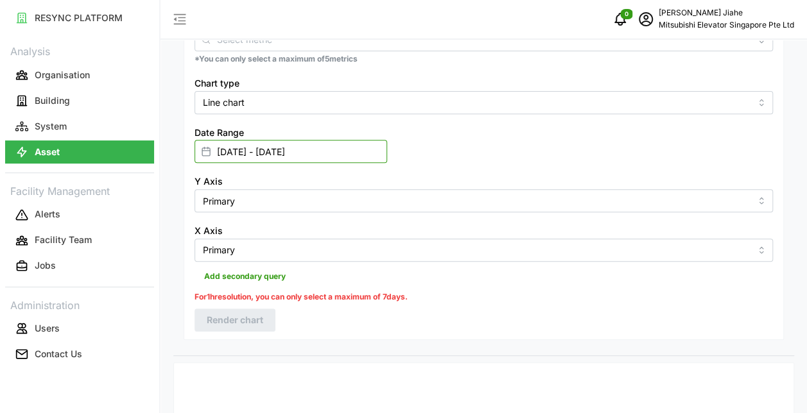
click at [341, 155] on input "[DATE] - [DATE]" at bounding box center [290, 151] width 193 height 23
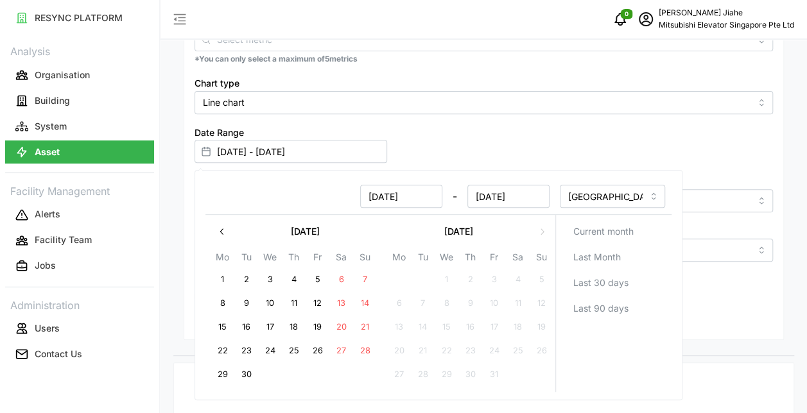
click at [341, 320] on button "20" at bounding box center [340, 327] width 23 height 23
type input "[DATE] - [DATE]"
type input "[DATE]"
click at [325, 348] on button "26" at bounding box center [317, 351] width 23 height 23
type input "[DATE] - [DATE]"
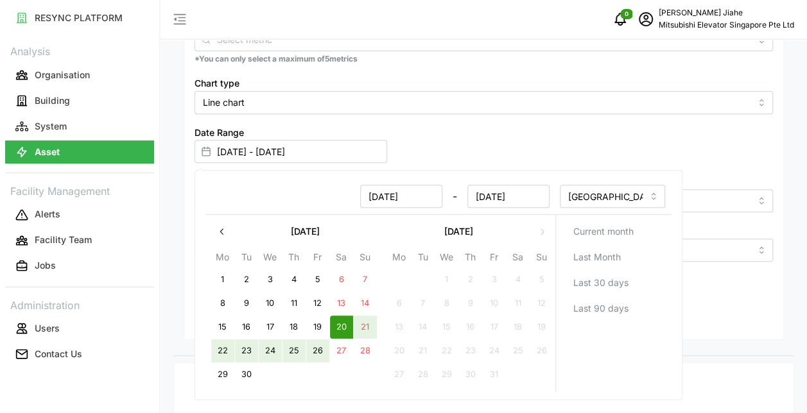
type input "[DATE]"
click at [451, 125] on div "Date Range [DATE] - [DATE]" at bounding box center [483, 143] width 589 height 49
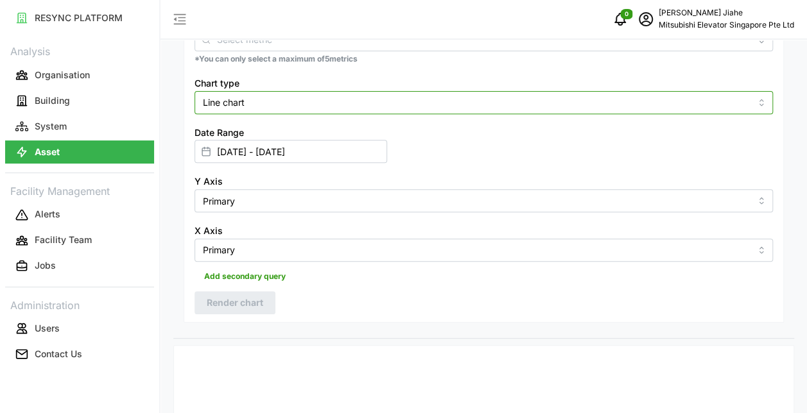
click at [411, 104] on input "Line chart" at bounding box center [483, 102] width 578 height 23
click at [331, 158] on div "Bar chart" at bounding box center [484, 155] width 572 height 22
type input "Bar chart"
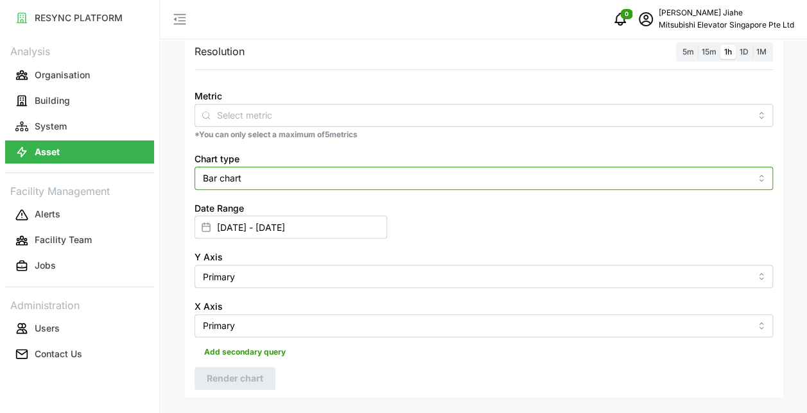
scroll to position [105, 0]
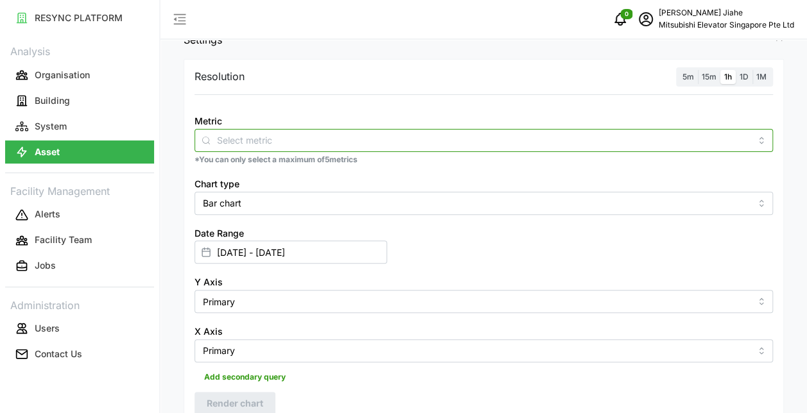
click at [703, 143] on input "Metric" at bounding box center [483, 140] width 533 height 14
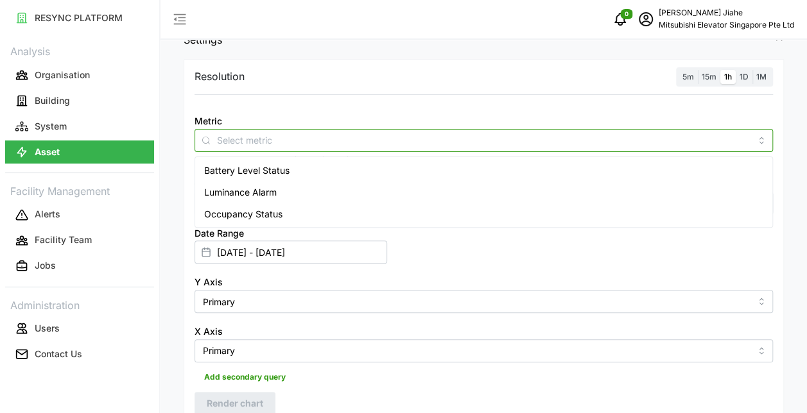
click at [339, 207] on div "Occupancy Status" at bounding box center [484, 214] width 572 height 22
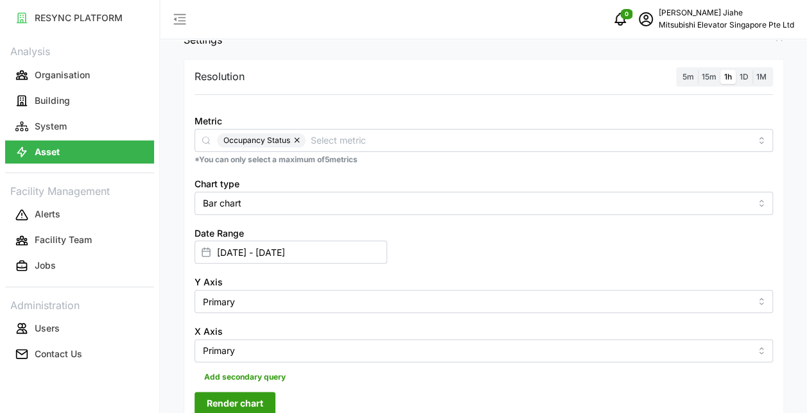
click at [250, 411] on span "Render chart" at bounding box center [235, 404] width 56 height 22
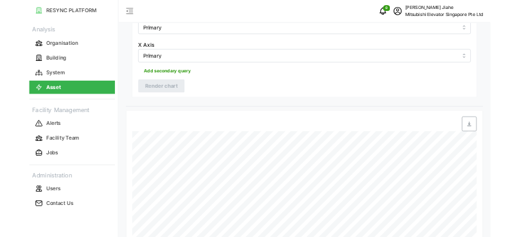
scroll to position [481, 0]
